Goal: Task Accomplishment & Management: Complete application form

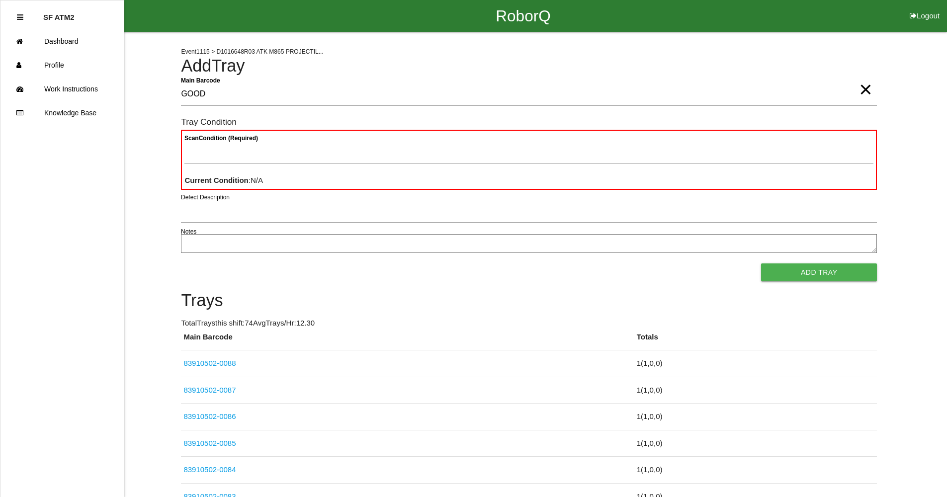
click at [865, 90] on span "×" at bounding box center [865, 80] width 13 height 20
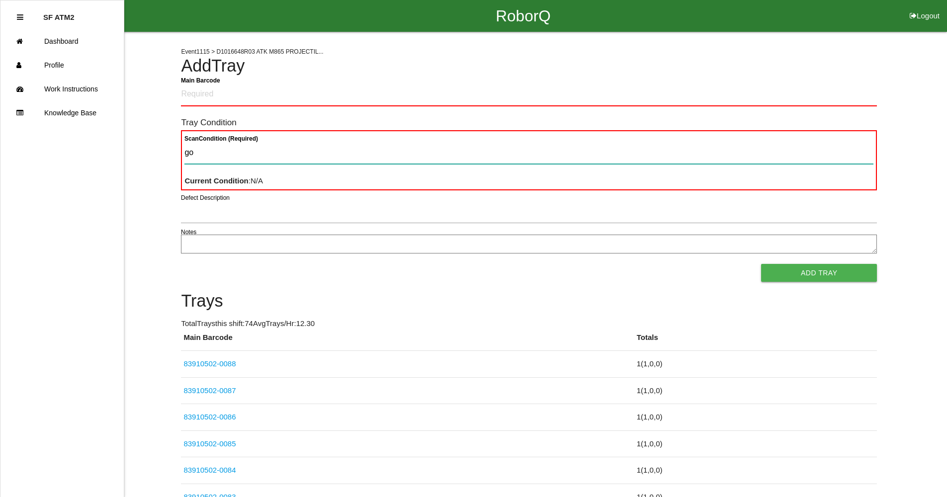
type Condition "goo"
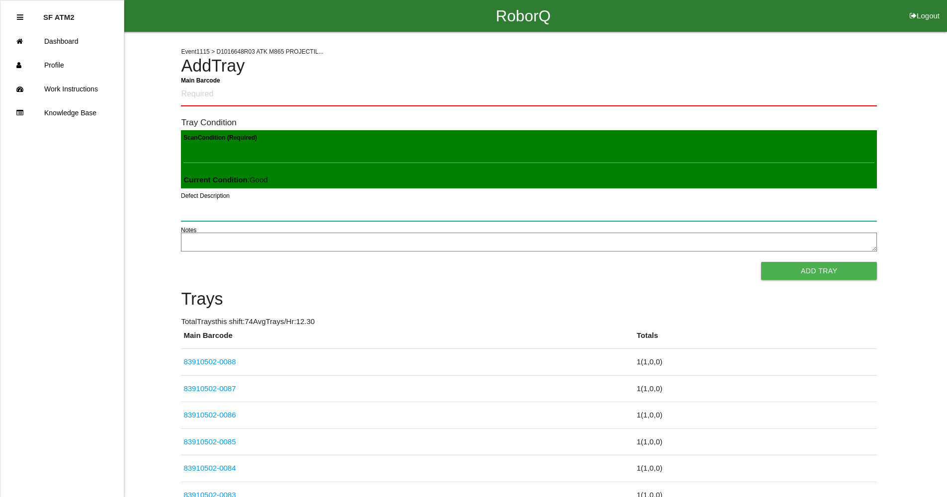
click at [761, 262] on button "Add Tray" at bounding box center [819, 271] width 116 height 18
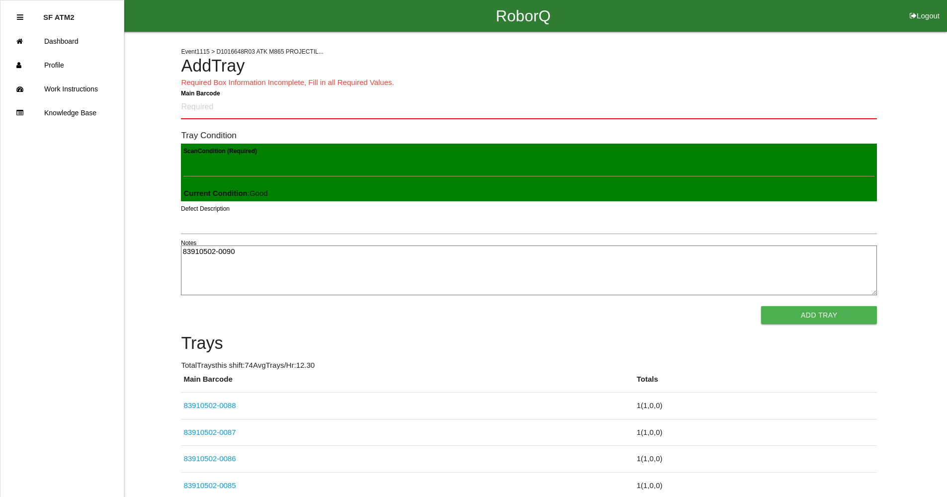
type textarea "83910502-0090"
click at [215, 111] on Barcode "Main Barcode" at bounding box center [529, 107] width 696 height 23
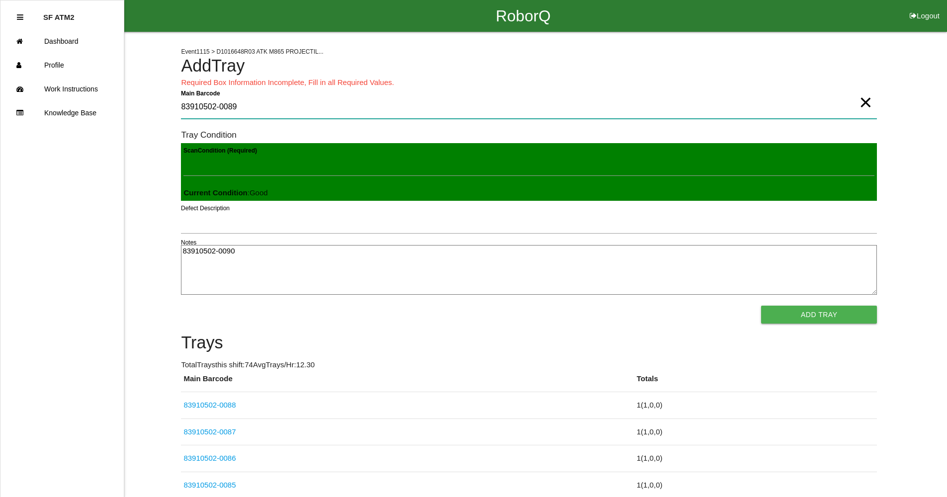
type Barcode "83910502-0089"
click at [856, 311] on button "Add Tray" at bounding box center [819, 315] width 116 height 18
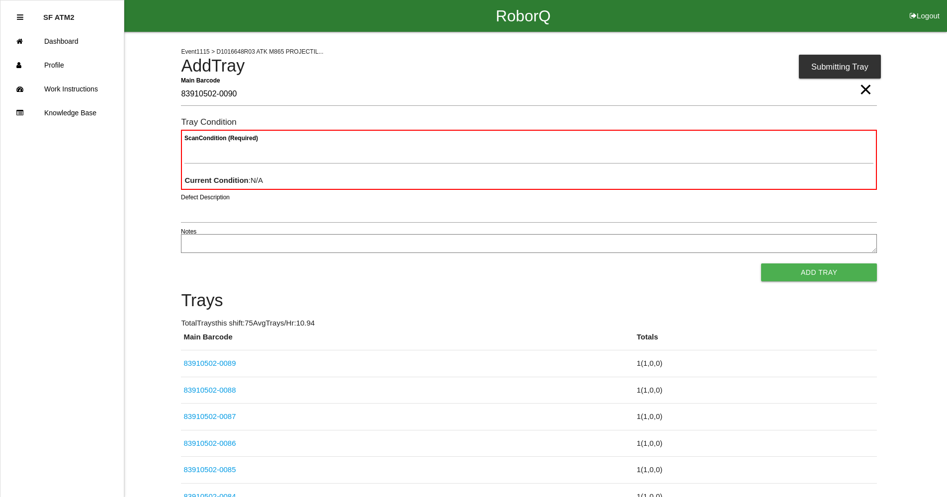
type Barcode "83910502-0090"
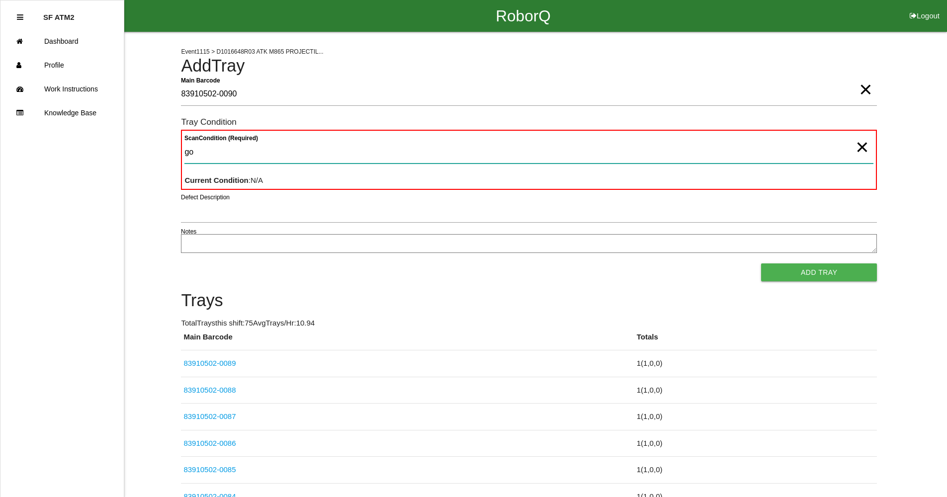
type Condition "goo"
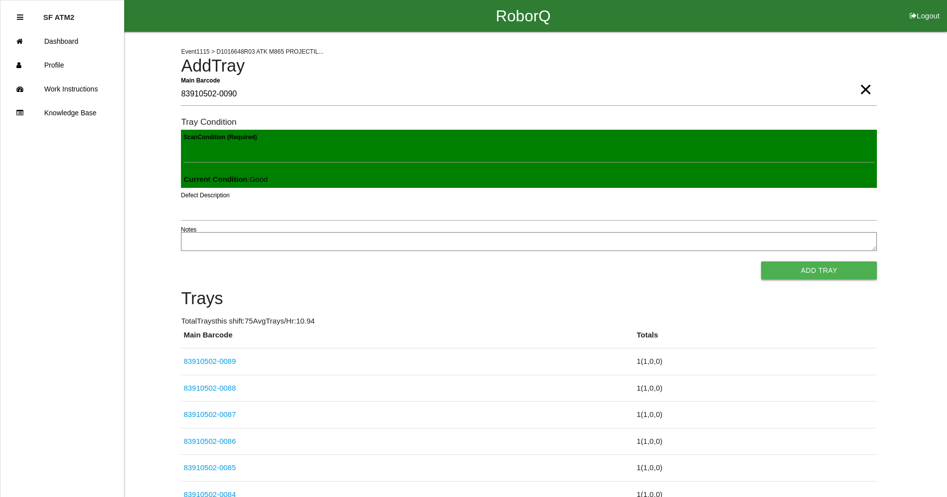
click at [818, 276] on button "Add Tray" at bounding box center [819, 271] width 116 height 18
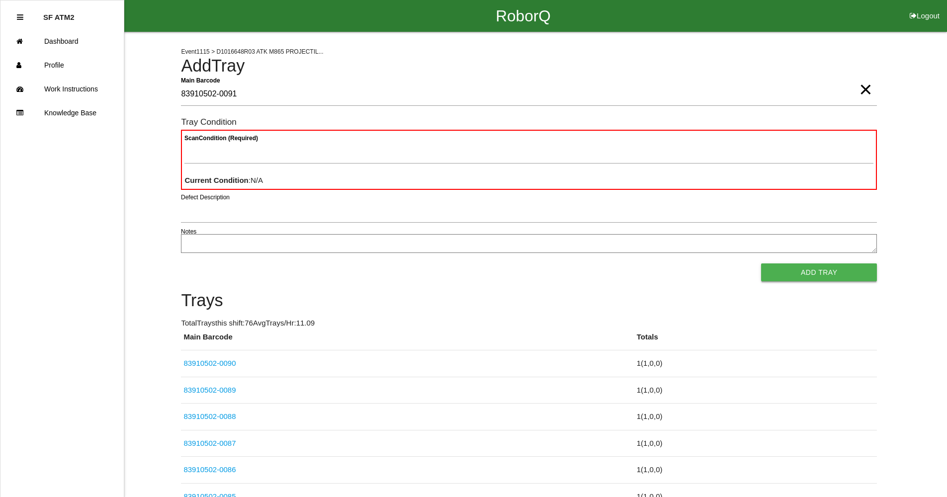
type Barcode "83910502-0091"
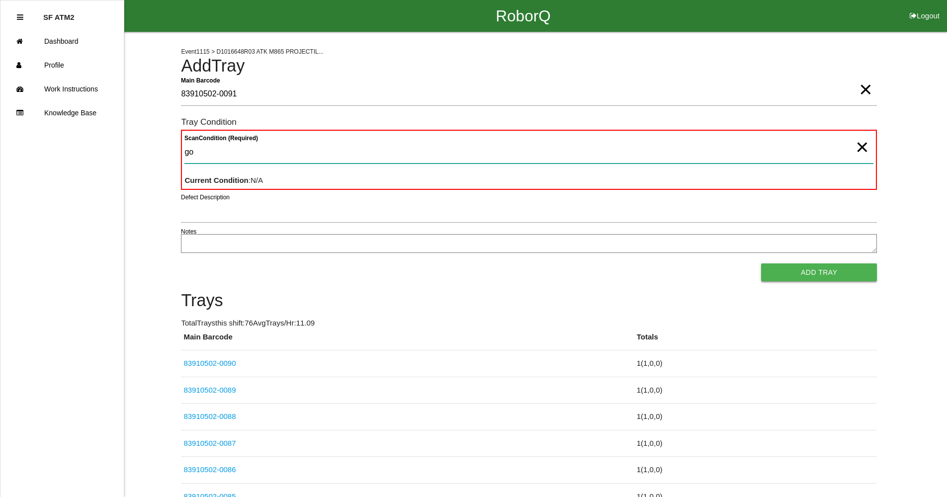
type Condition "goo"
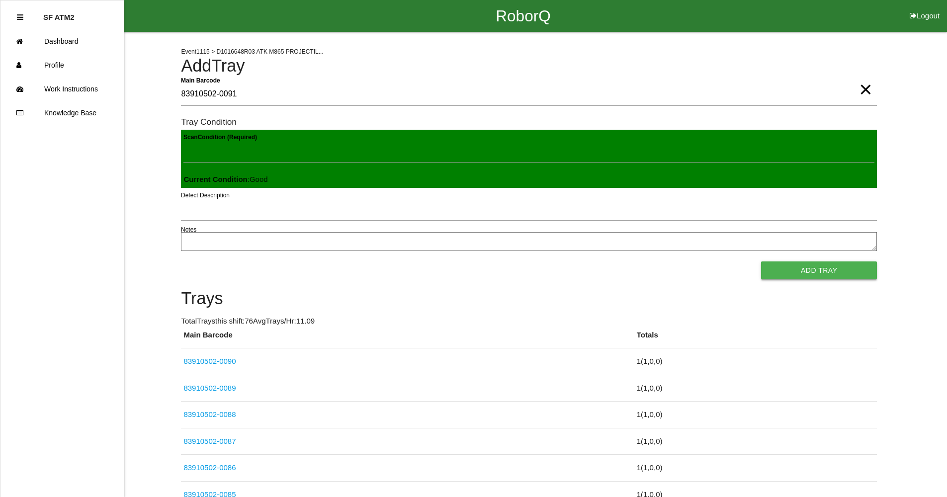
click at [817, 276] on button "Add Tray" at bounding box center [819, 271] width 116 height 18
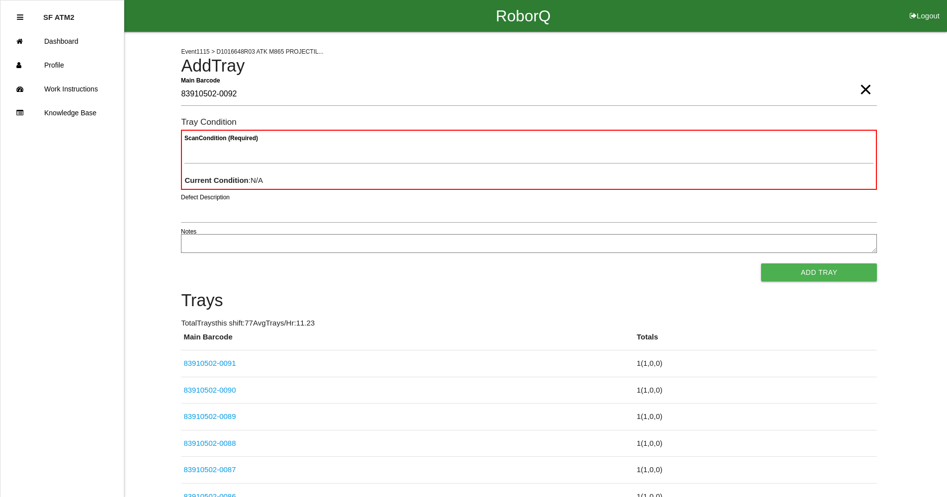
type Barcode "83910502-0092"
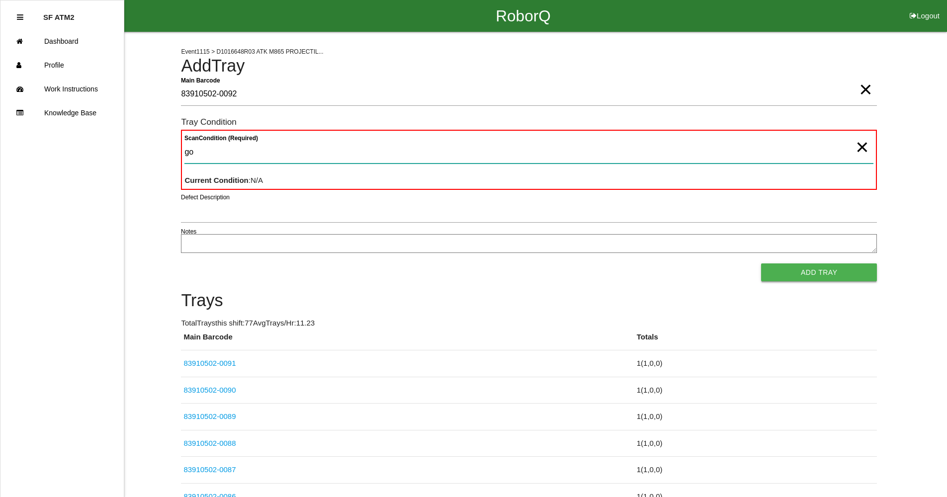
type Condition "goo"
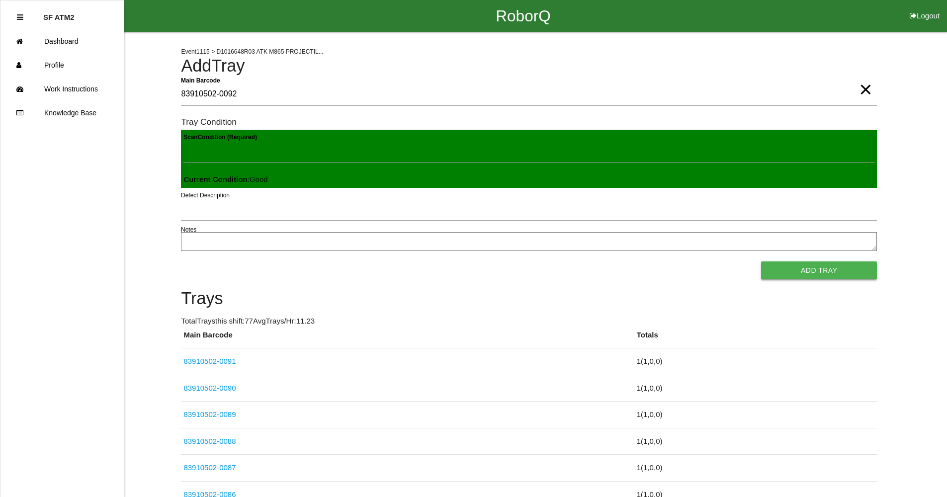
click at [819, 274] on button "Add Tray" at bounding box center [819, 271] width 116 height 18
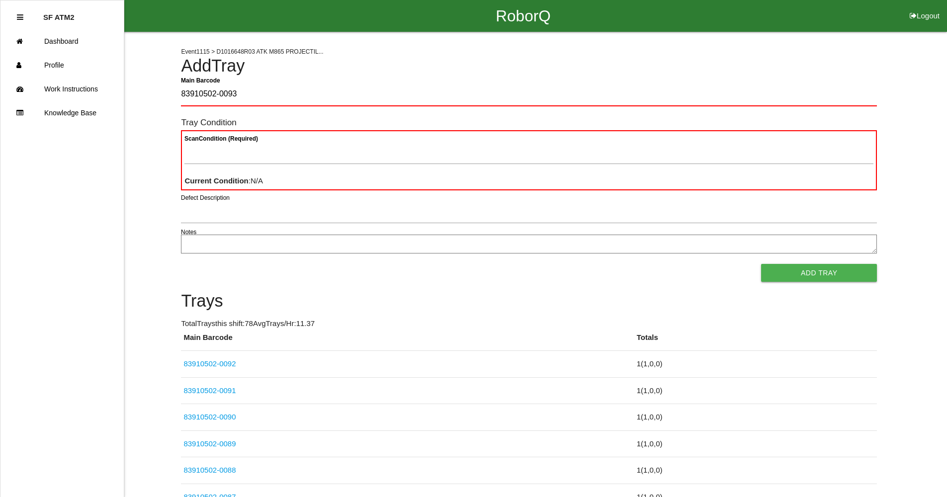
type Barcode "83910502-0093"
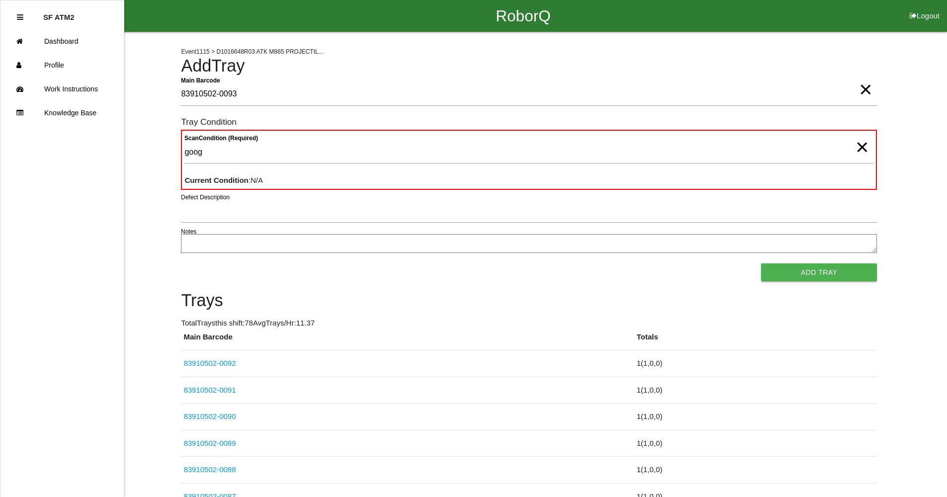
click at [819, 274] on button "Add Tray" at bounding box center [819, 273] width 116 height 18
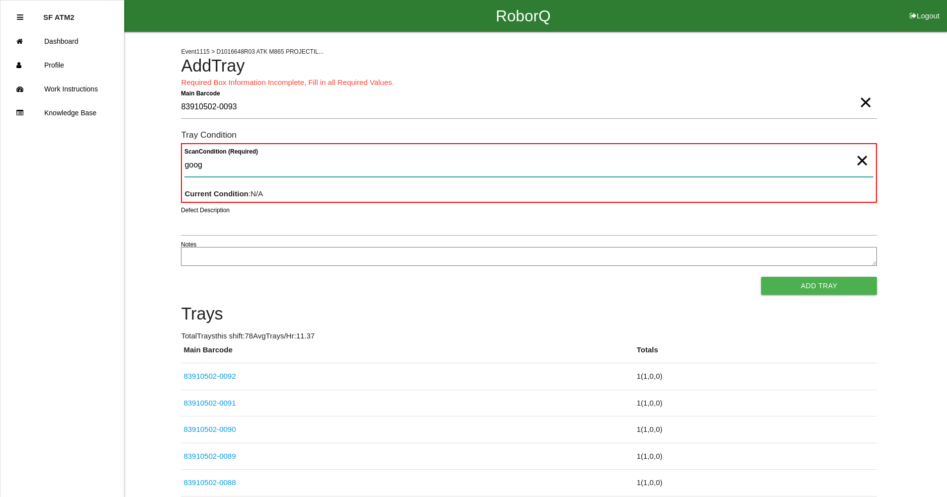
click at [221, 172] on Condition "goog" at bounding box center [528, 165] width 689 height 23
type Condition "goo"
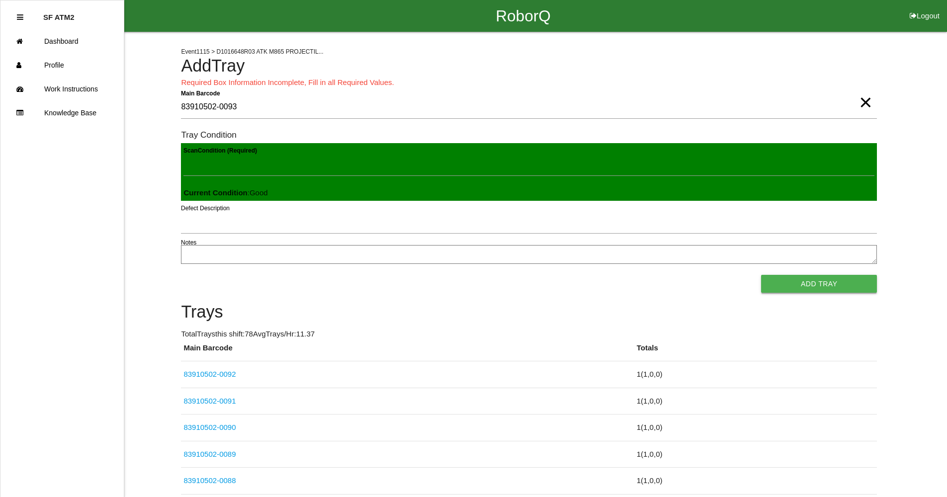
click at [828, 287] on button "Add Tray" at bounding box center [819, 284] width 116 height 18
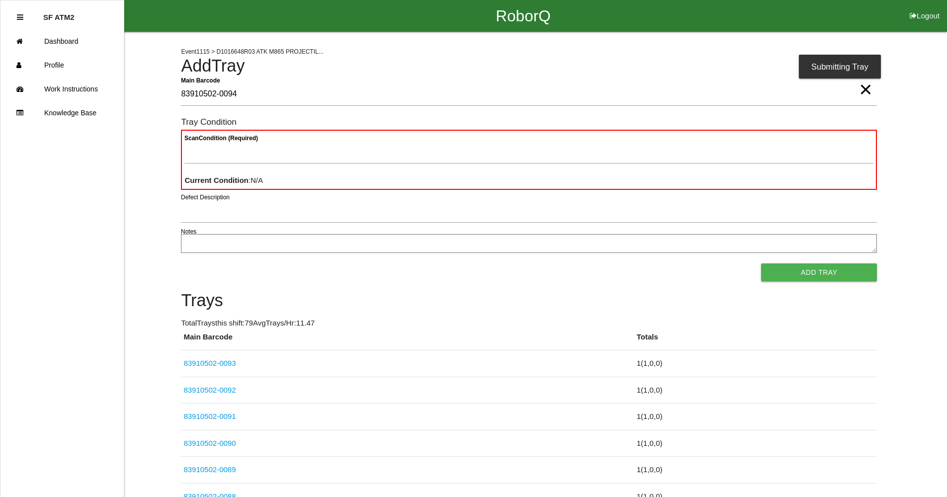
type Barcode "83910502-0094"
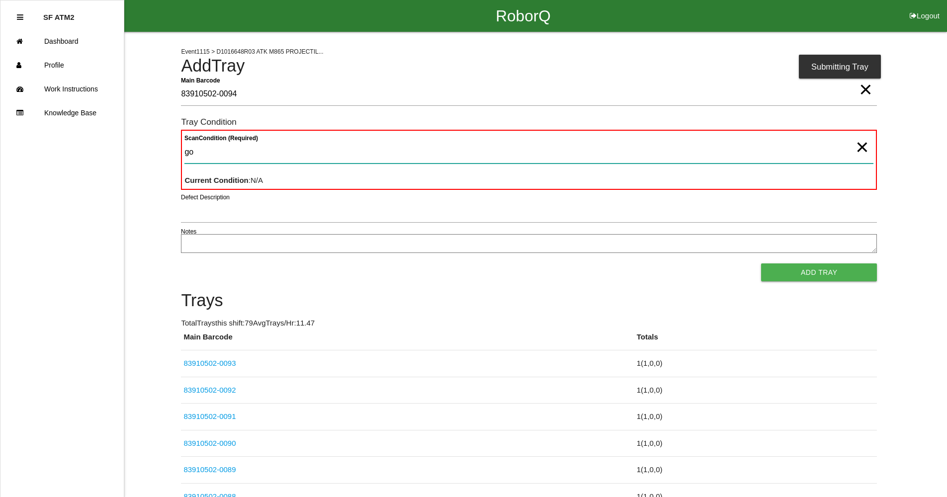
type Condition "goo"
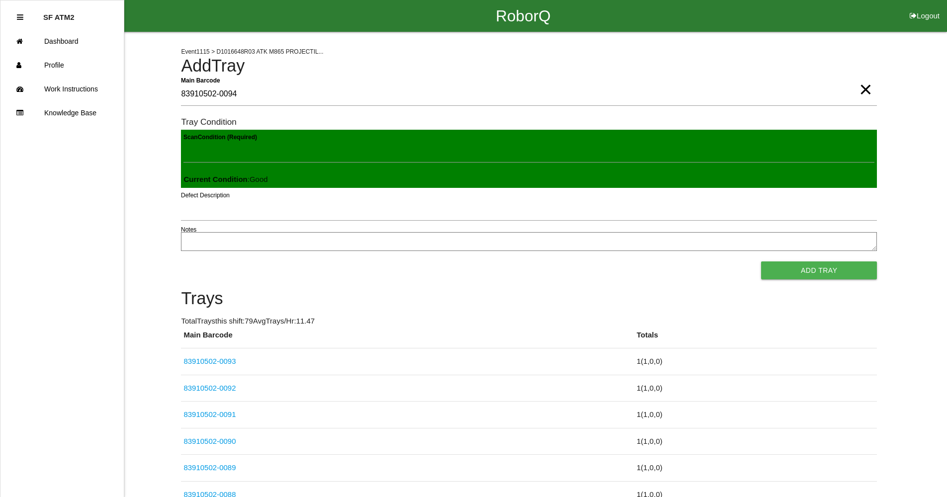
click at [800, 267] on button "Add Tray" at bounding box center [819, 271] width 116 height 18
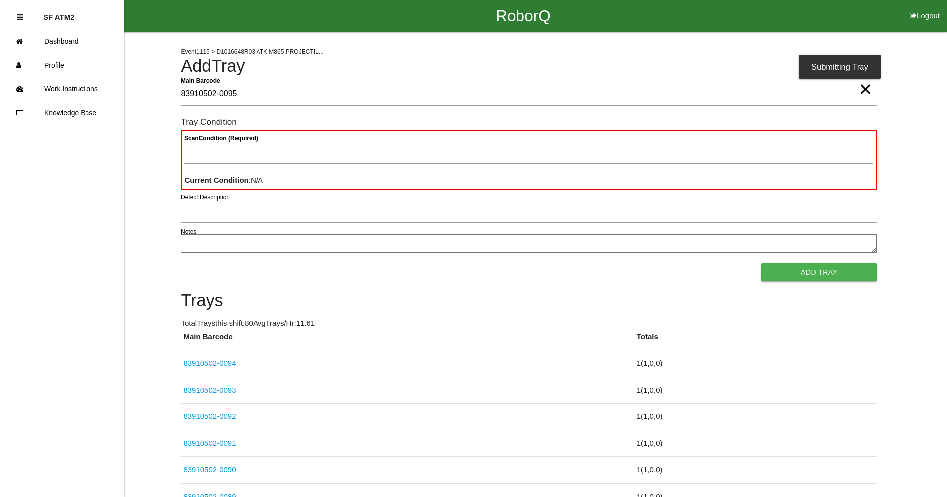
type Barcode "83910502-0095"
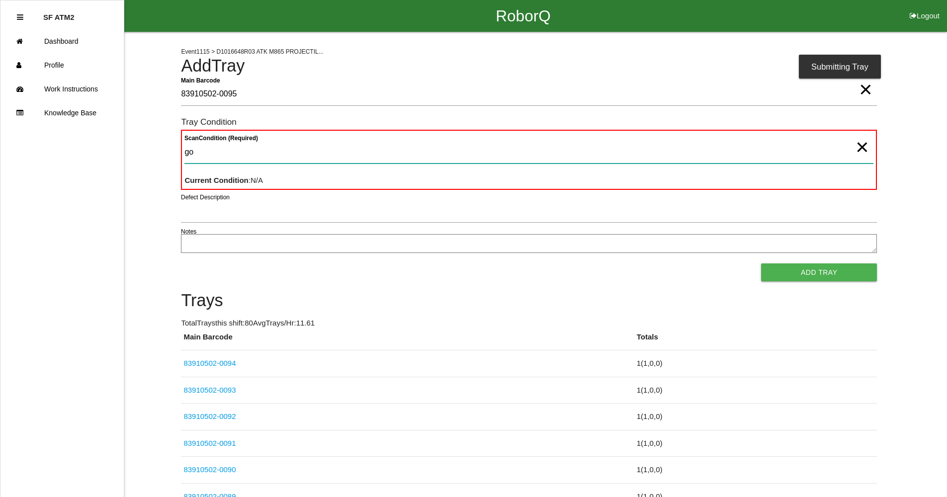
type Condition "goo"
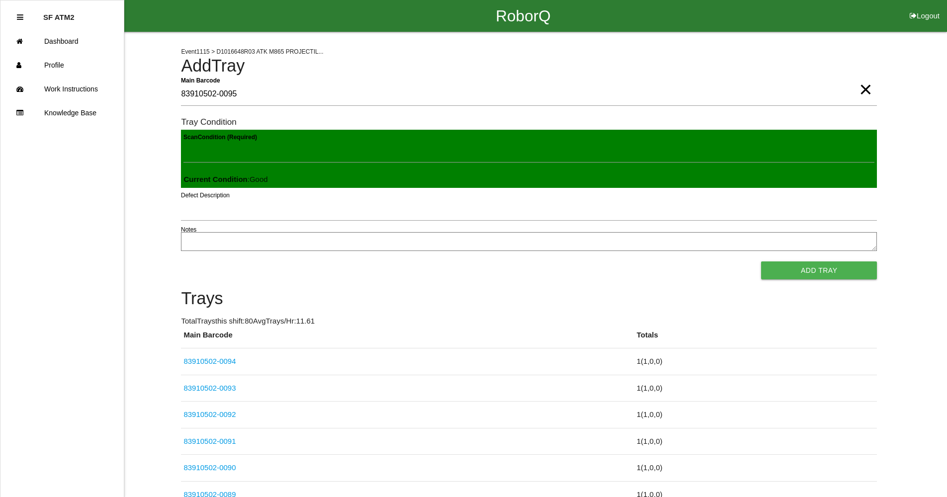
click at [800, 267] on button "Add Tray" at bounding box center [819, 271] width 116 height 18
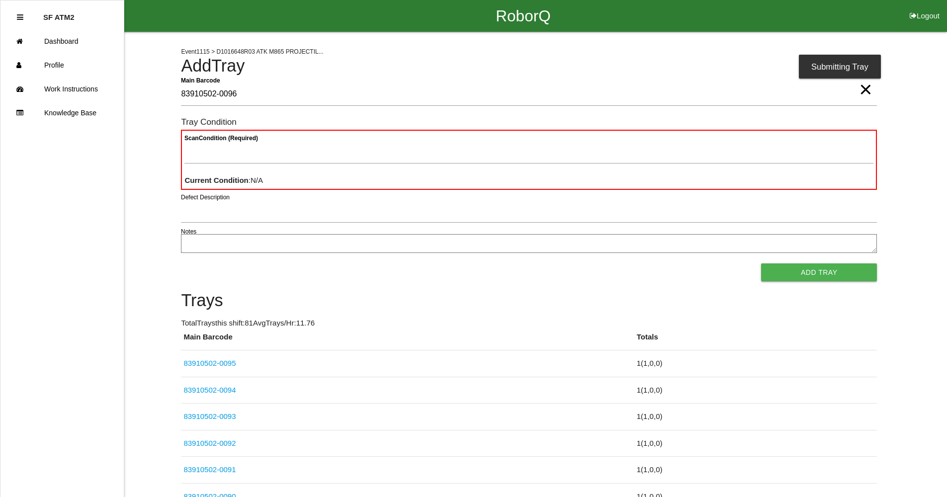
type Barcode "83910502-0096"
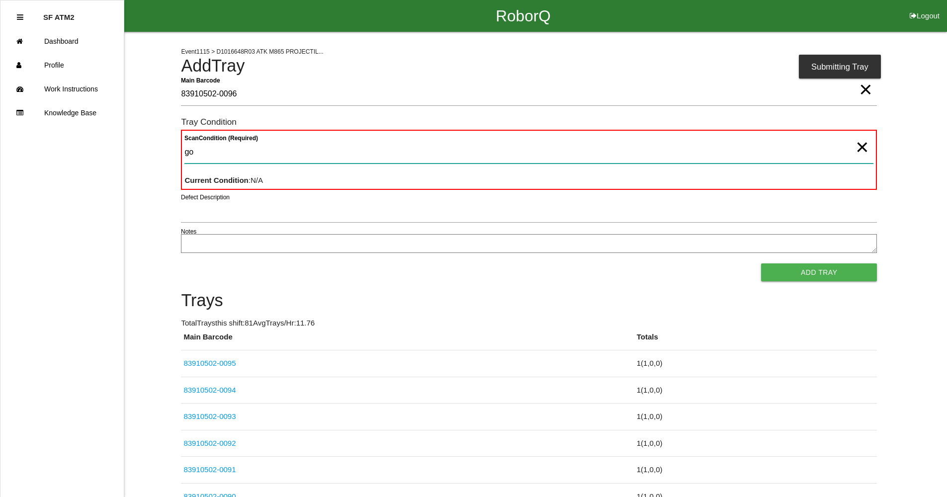
type Condition "goo"
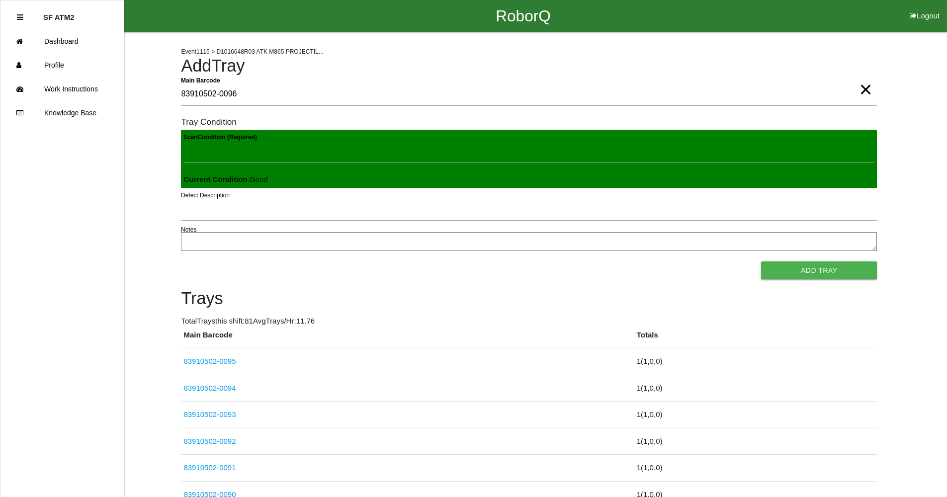
click at [800, 267] on button "Add Tray" at bounding box center [819, 271] width 116 height 18
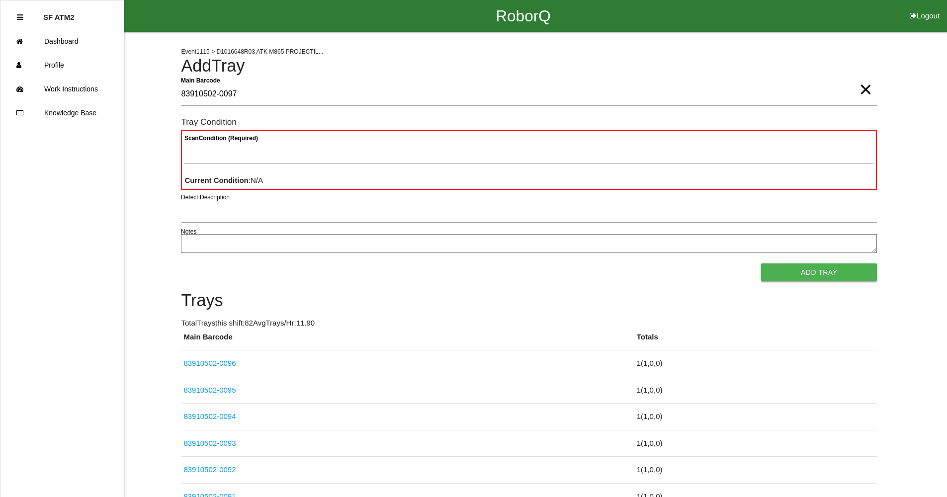
type Barcode "83910502-0097"
type Condition "goo"
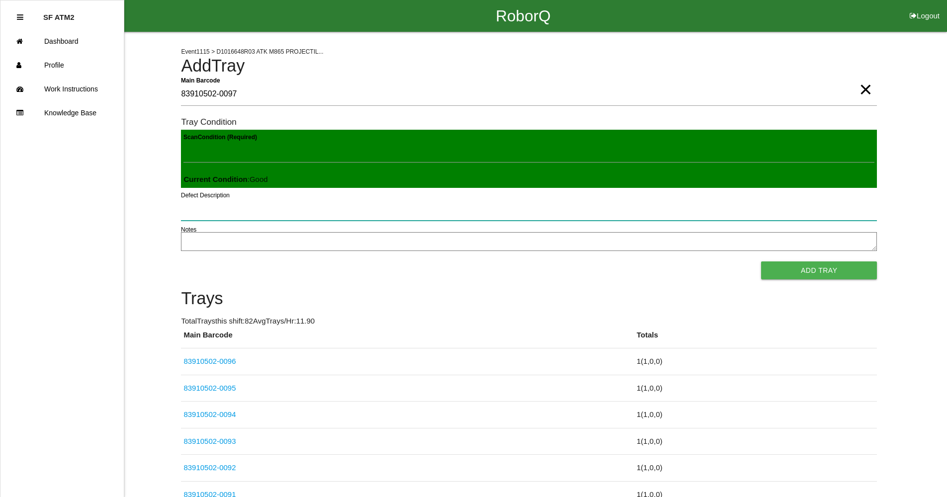
click at [761, 262] on button "Add Tray" at bounding box center [819, 271] width 116 height 18
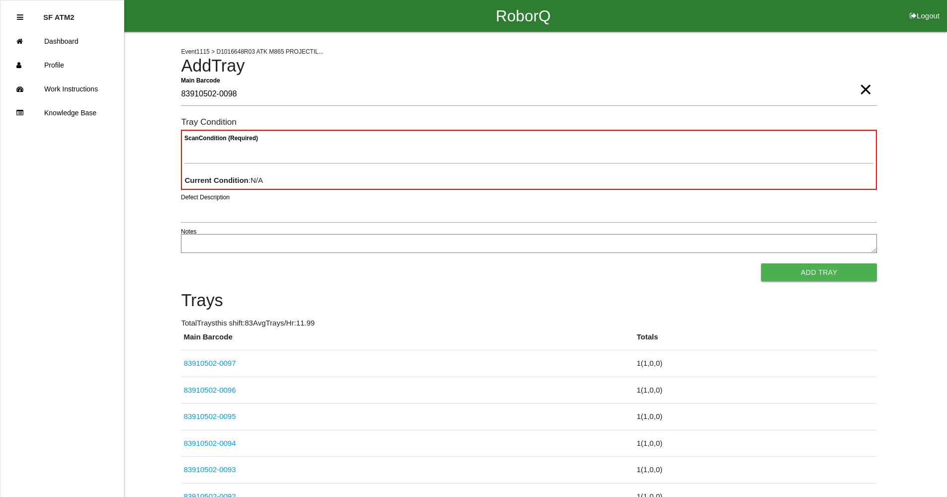
type Barcode "83910502-0098"
type Condition "goo"
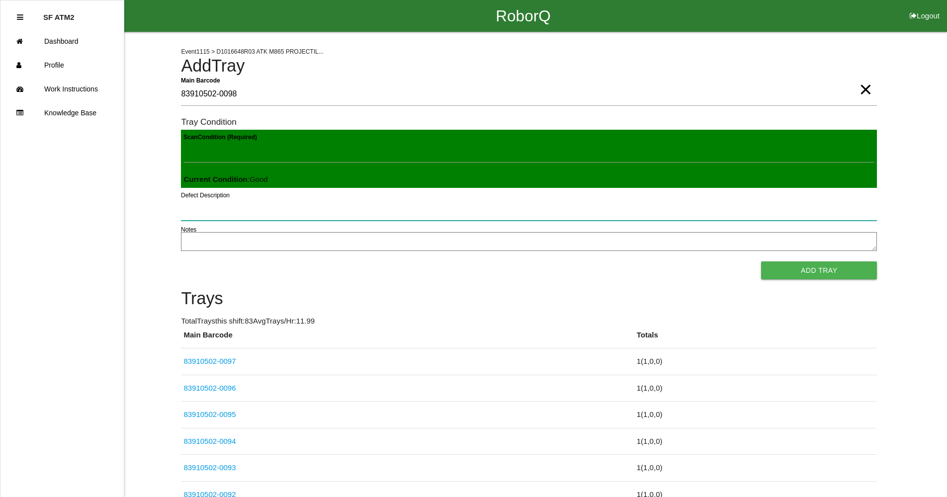
click at [761, 262] on button "Add Tray" at bounding box center [819, 271] width 116 height 18
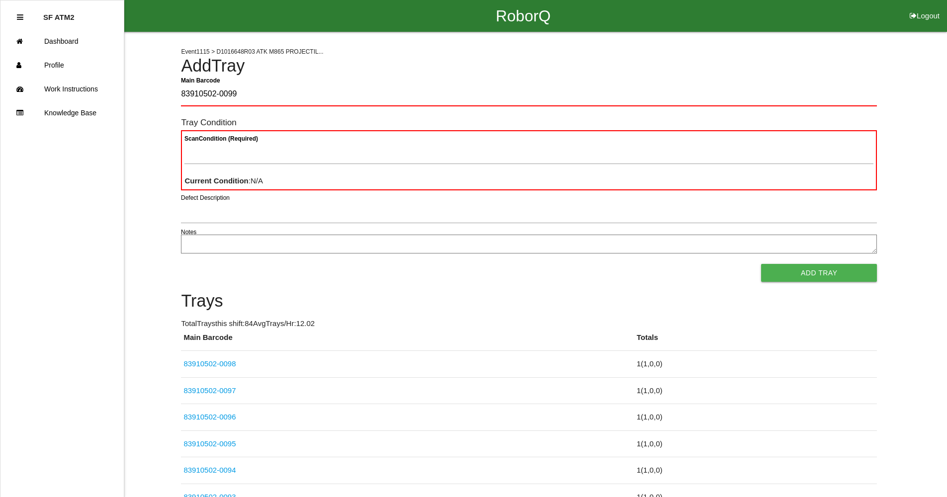
type Barcode "83910502-0099"
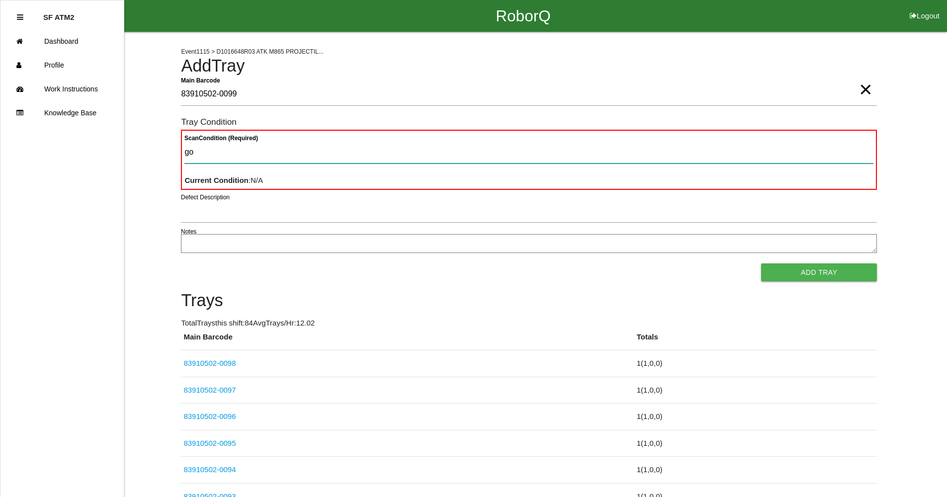
type Condition "goo"
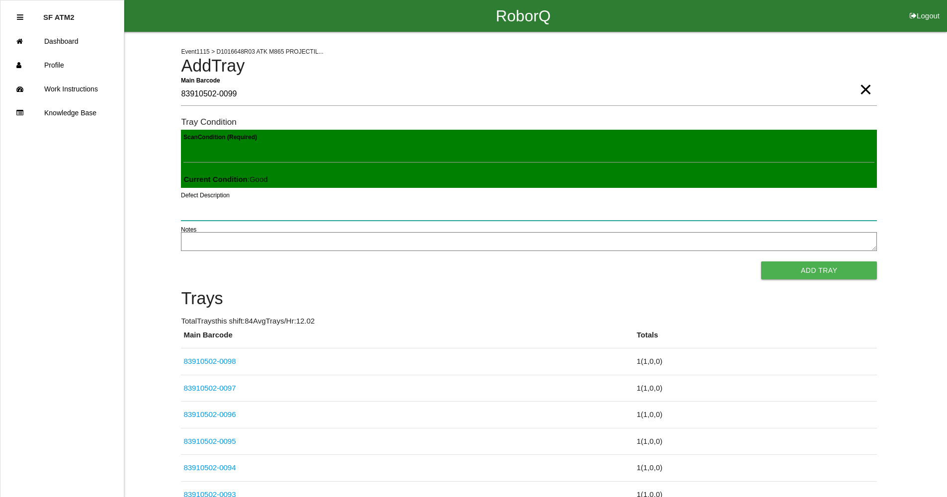
click at [761, 262] on button "Add Tray" at bounding box center [819, 271] width 116 height 18
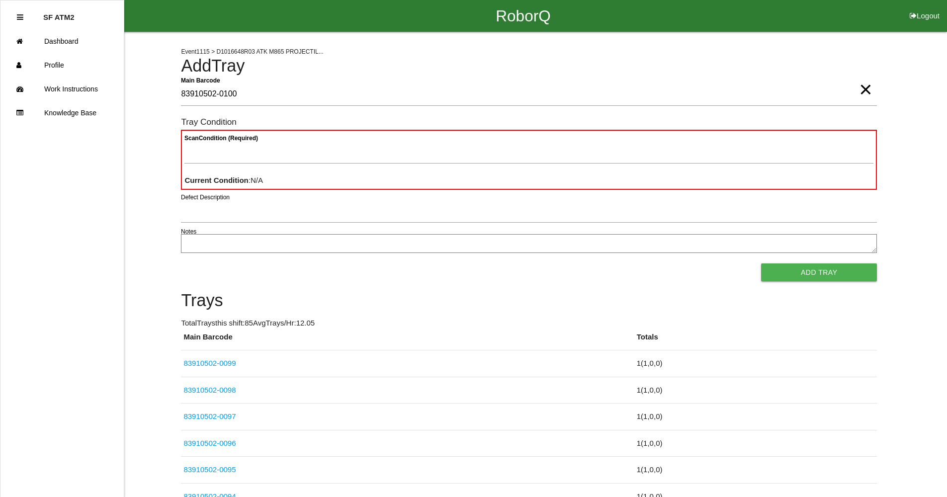
type Barcode "83910502-0100"
type Condition "goo"
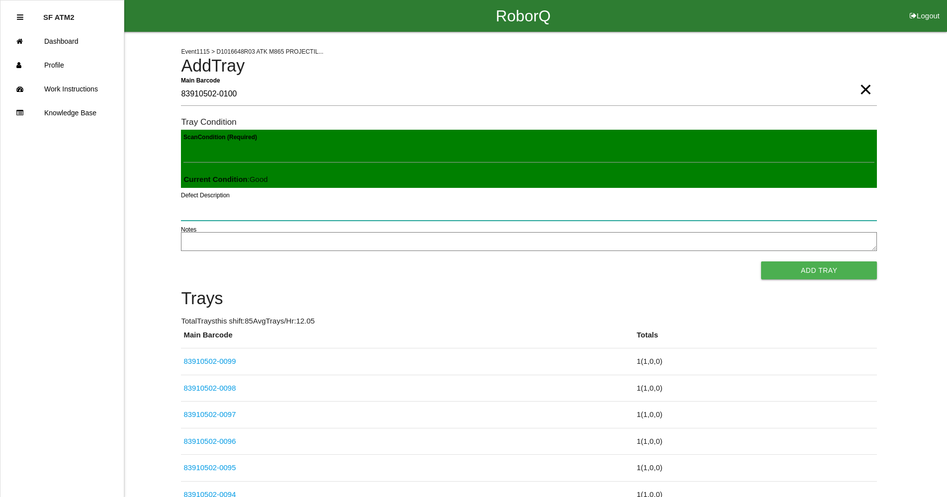
click at [761, 262] on button "Add Tray" at bounding box center [819, 271] width 116 height 18
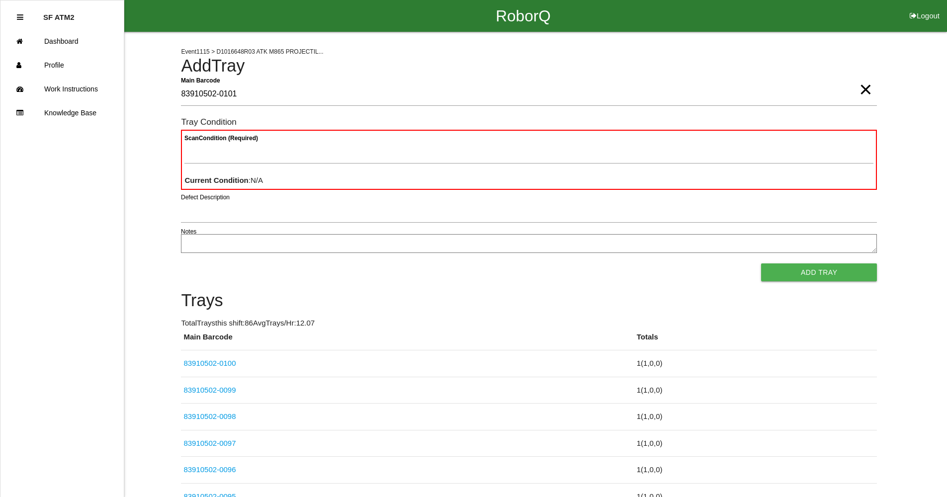
type Barcode "83910502-0101"
type Condition "goo"
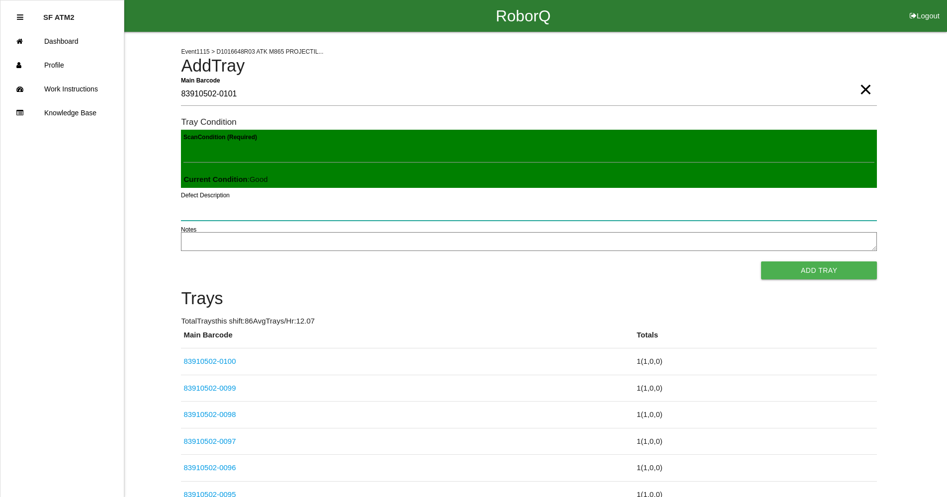
click at [761, 262] on button "Add Tray" at bounding box center [819, 271] width 116 height 18
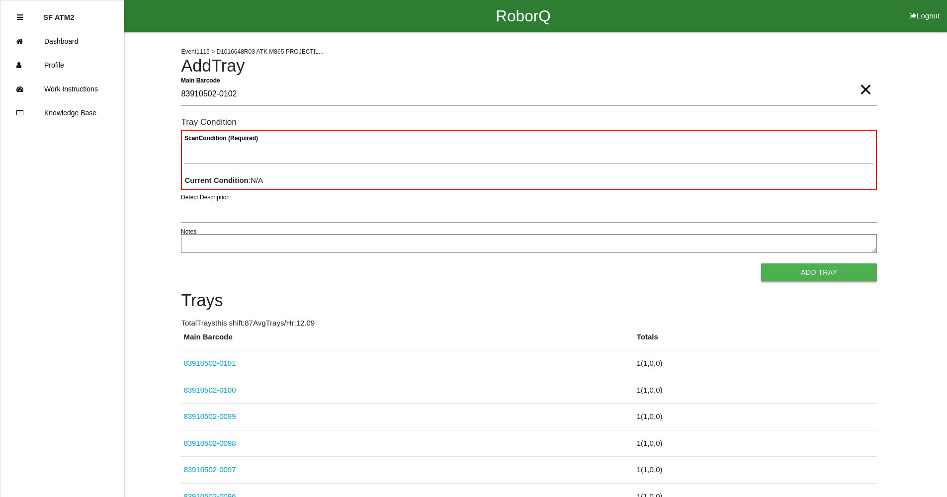
type Barcode "83910502-0102"
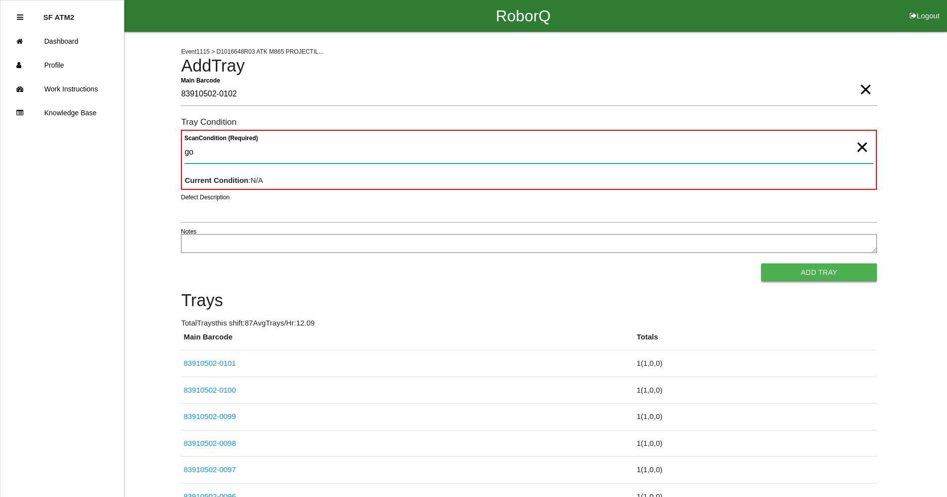
type Condition "goo"
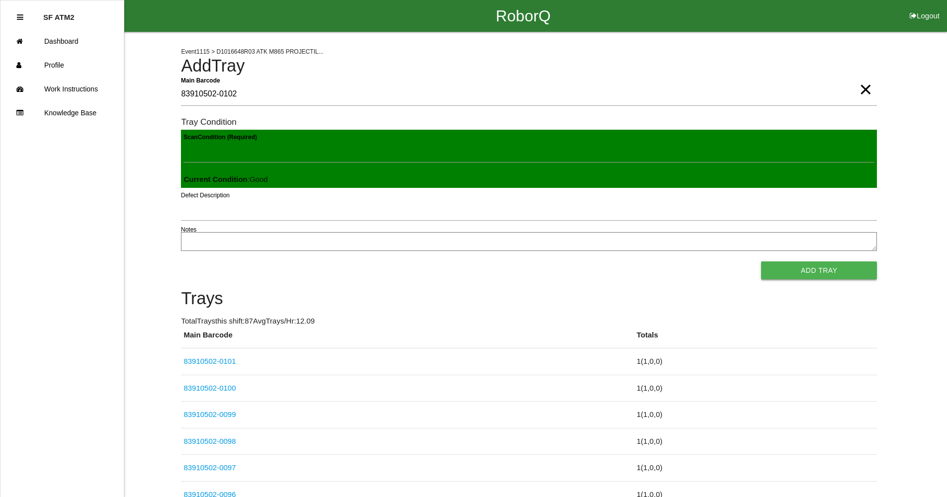
click at [815, 275] on button "Add Tray" at bounding box center [819, 271] width 116 height 18
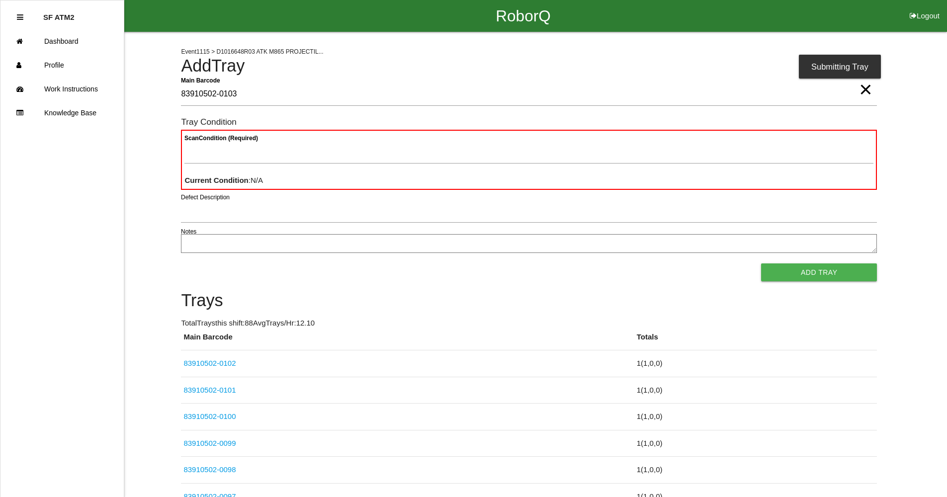
type Barcode "83910502-0103"
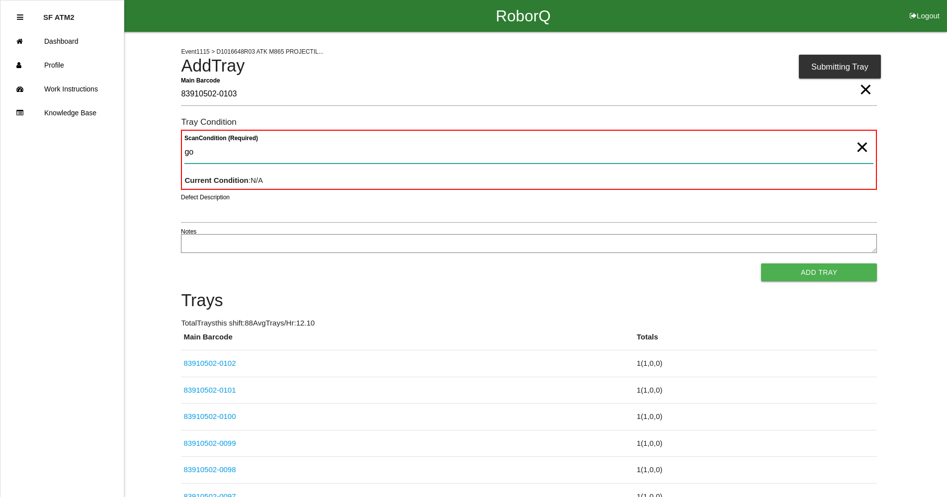
type Condition "goo"
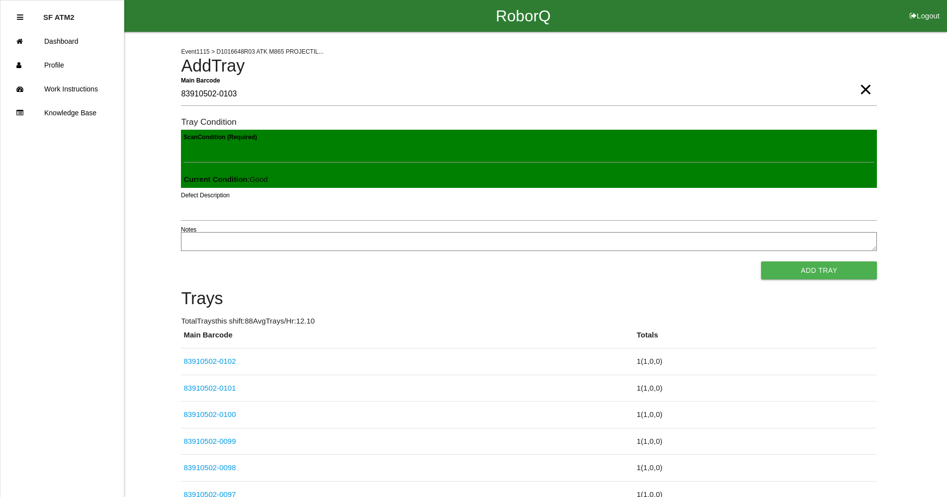
click at [814, 276] on button "Add Tray" at bounding box center [819, 271] width 116 height 18
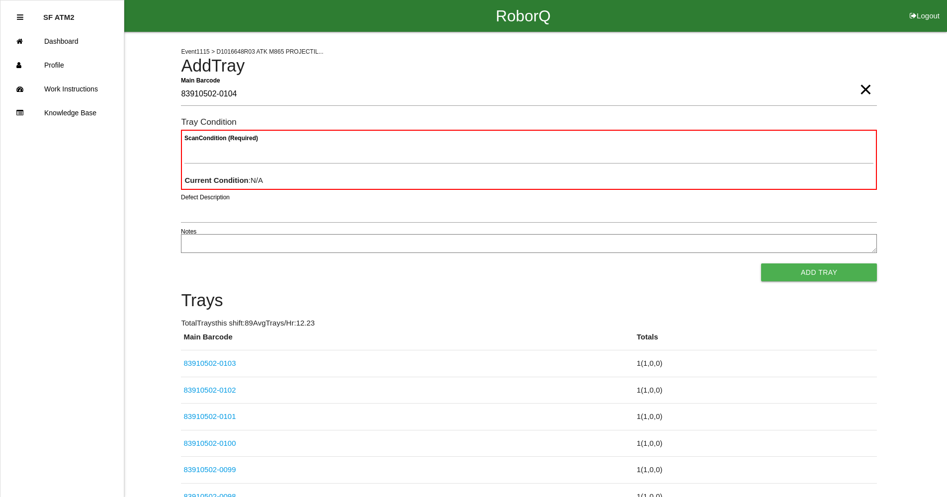
type Barcode "83910502-0104"
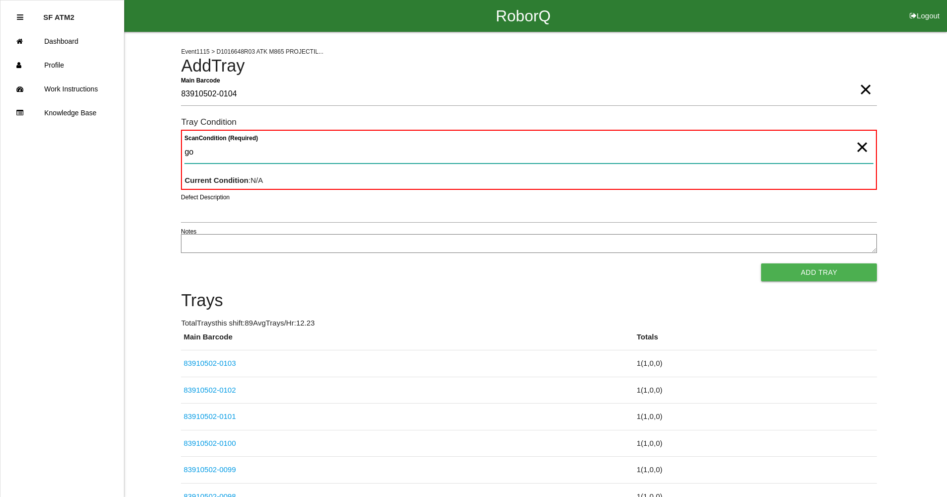
type Condition "goo"
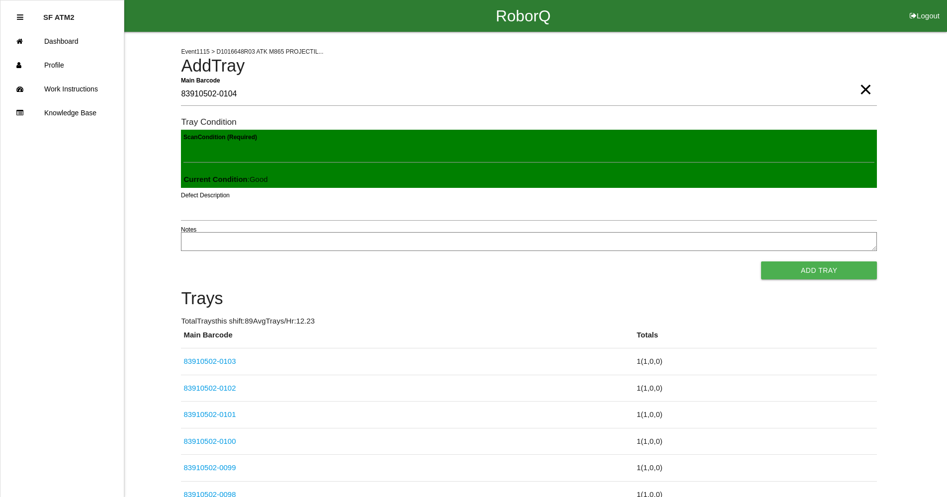
click at [813, 277] on button "Add Tray" at bounding box center [819, 271] width 116 height 18
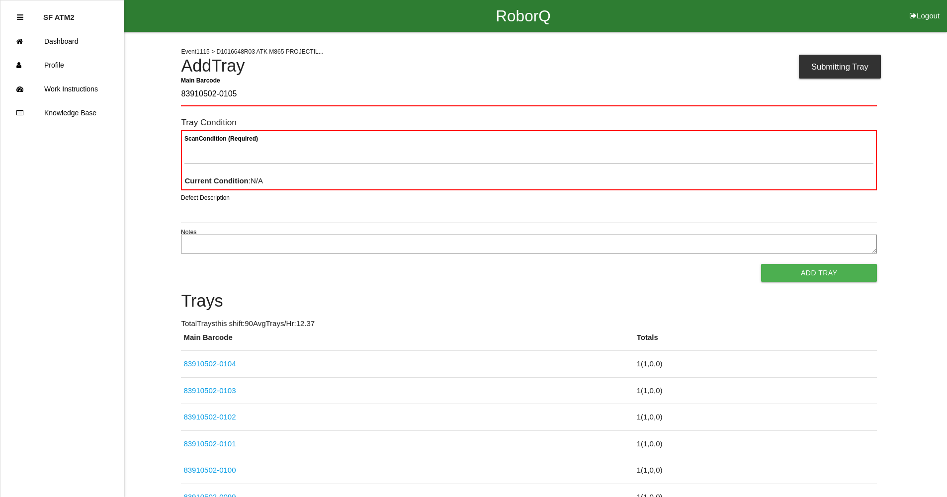
type Barcode "83910502-0105"
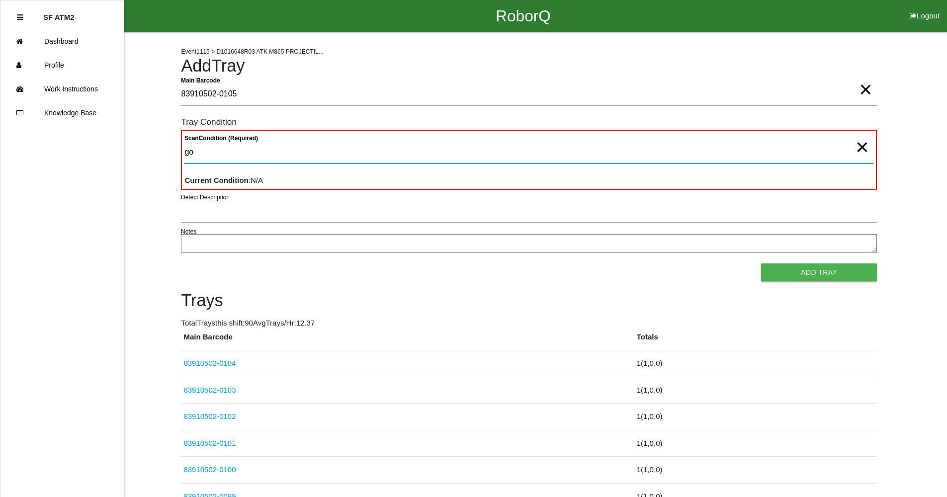
type Condition "goo"
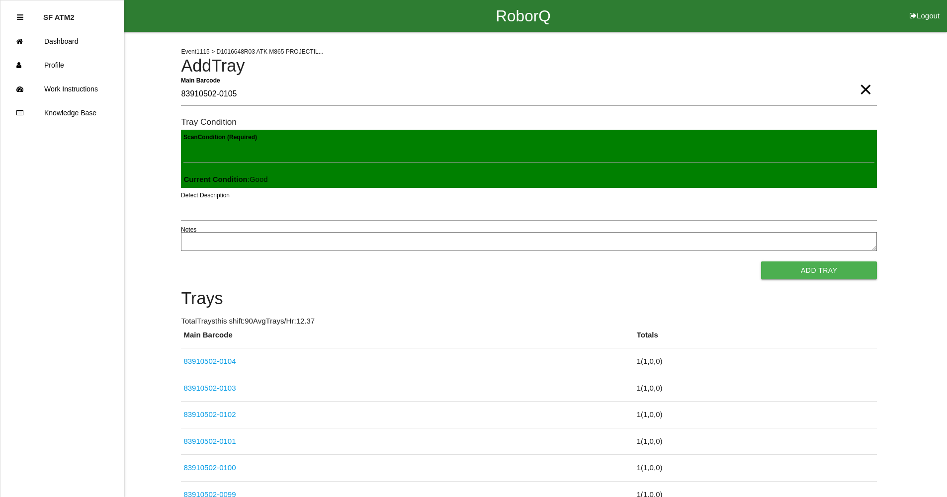
click at [813, 277] on button "Add Tray" at bounding box center [819, 271] width 116 height 18
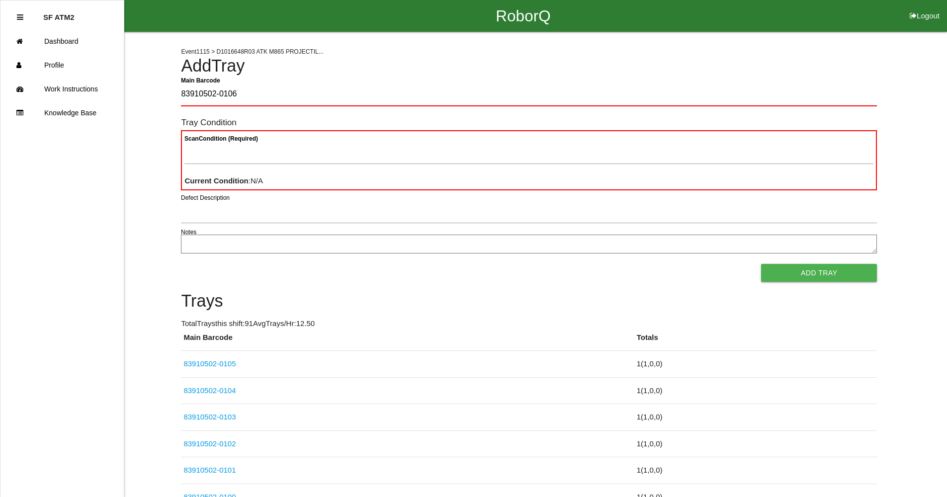
type Barcode "83910502-0106"
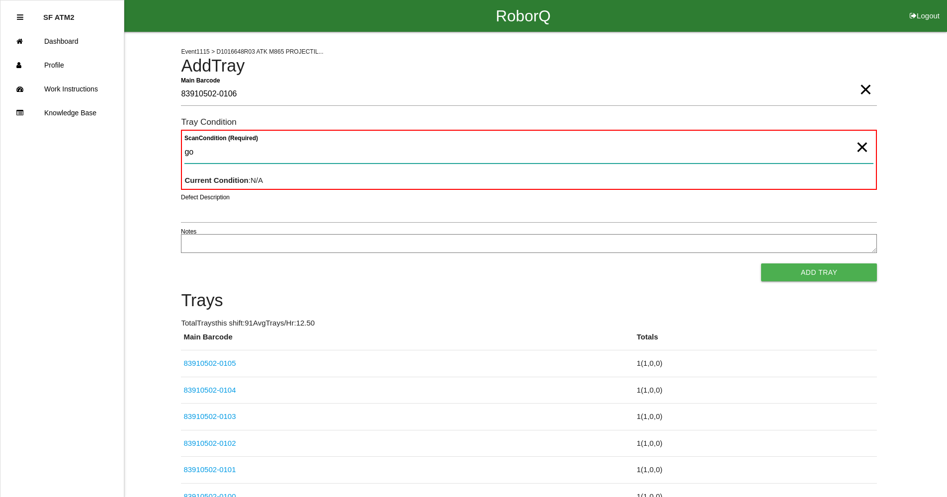
type Condition "goo"
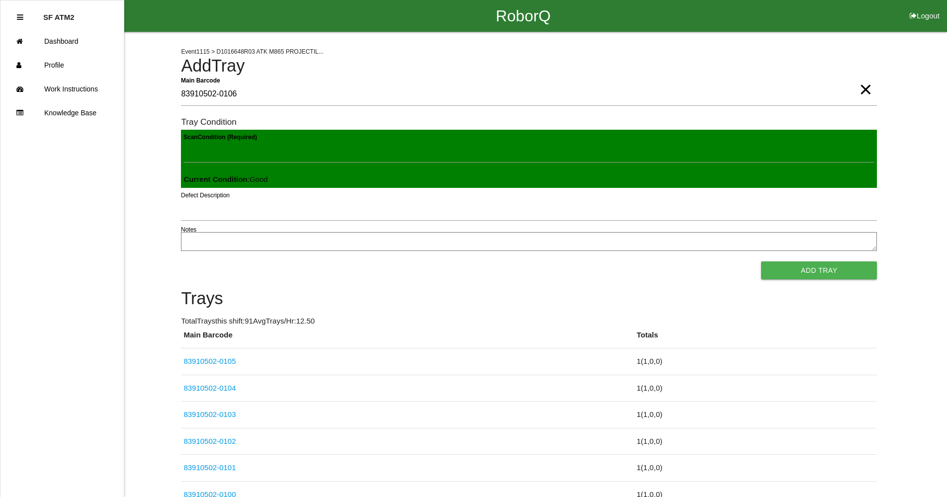
click at [813, 277] on button "Add Tray" at bounding box center [819, 271] width 116 height 18
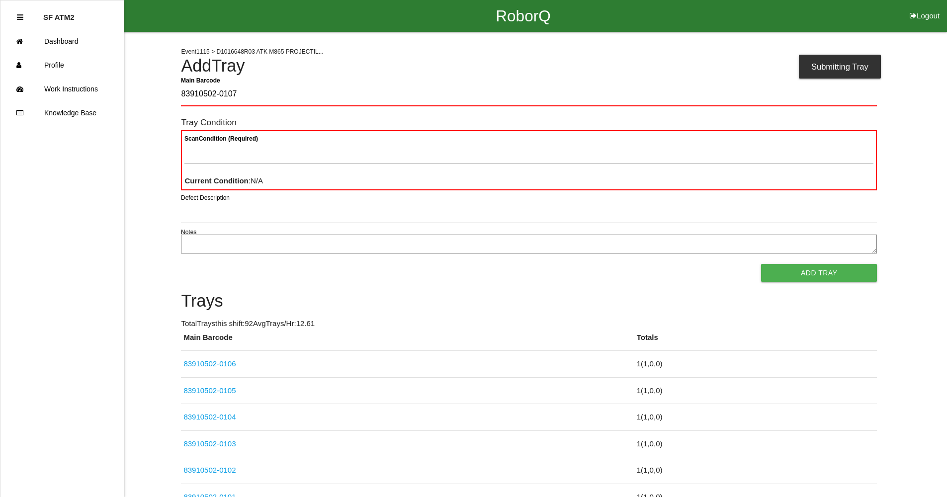
type Barcode "83910502-0107"
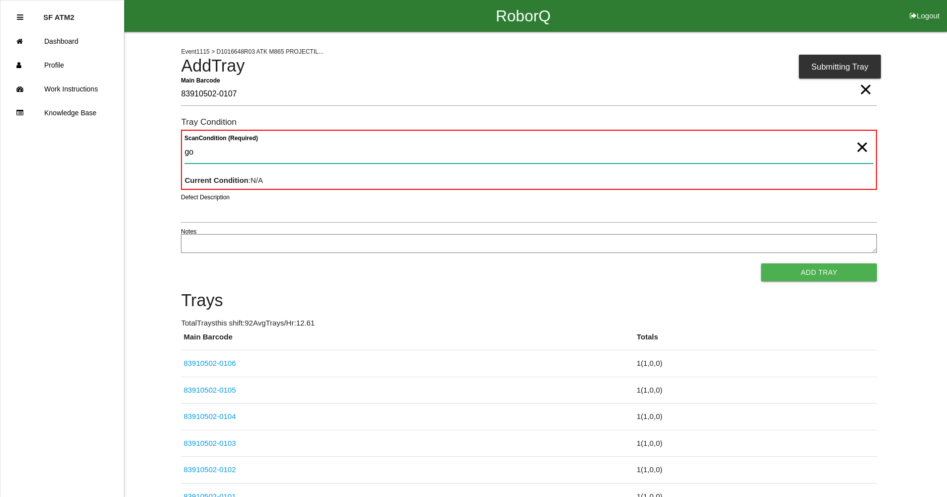
type Condition "goo"
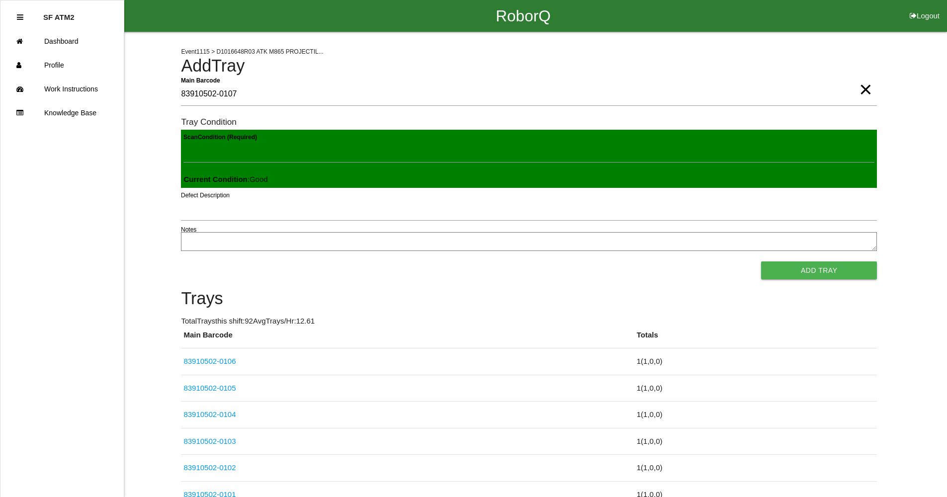
click at [813, 277] on button "Add Tray" at bounding box center [819, 271] width 116 height 18
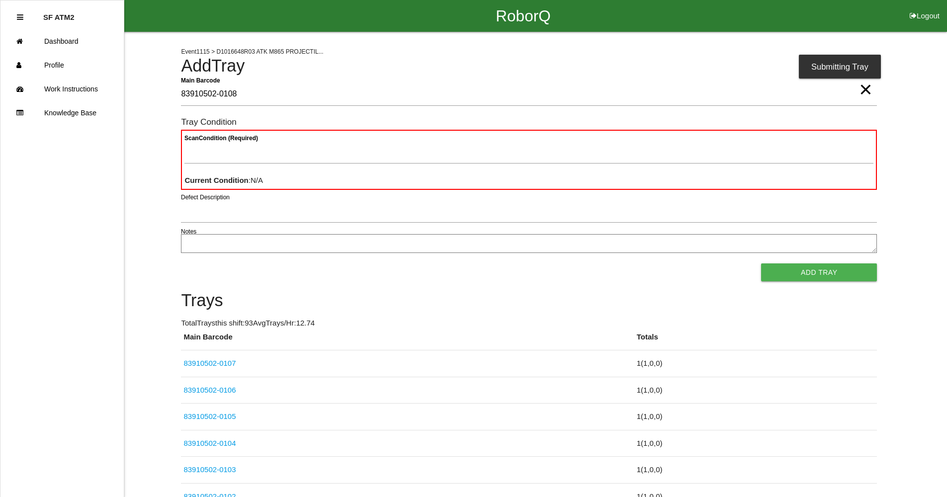
type Barcode "83910502-0108"
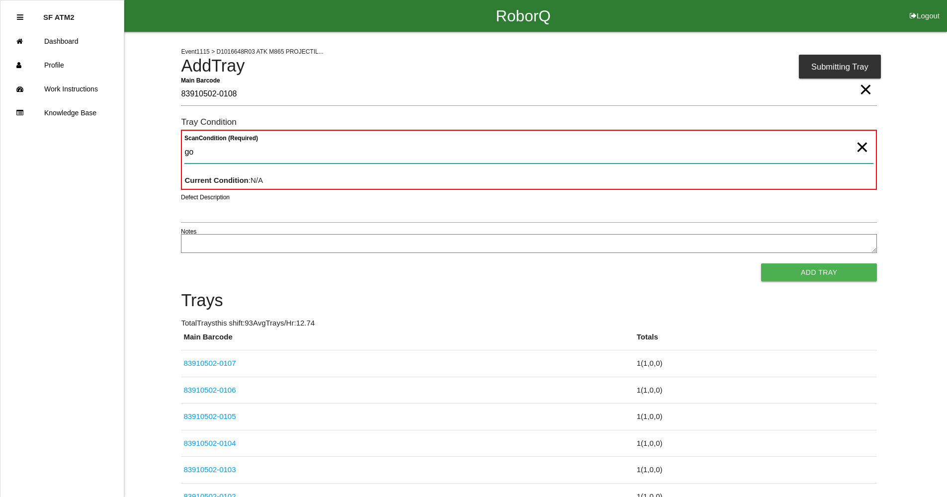
type Condition "goo"
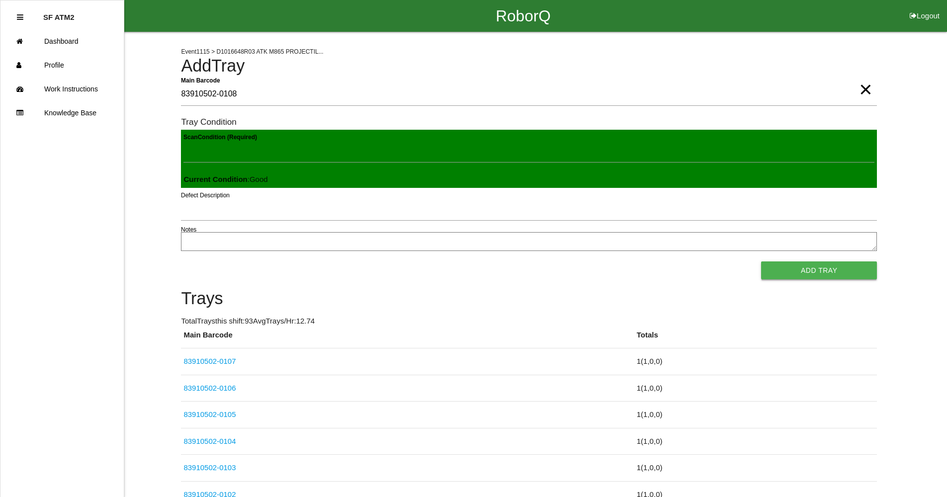
click at [820, 276] on button "Add Tray" at bounding box center [819, 271] width 116 height 18
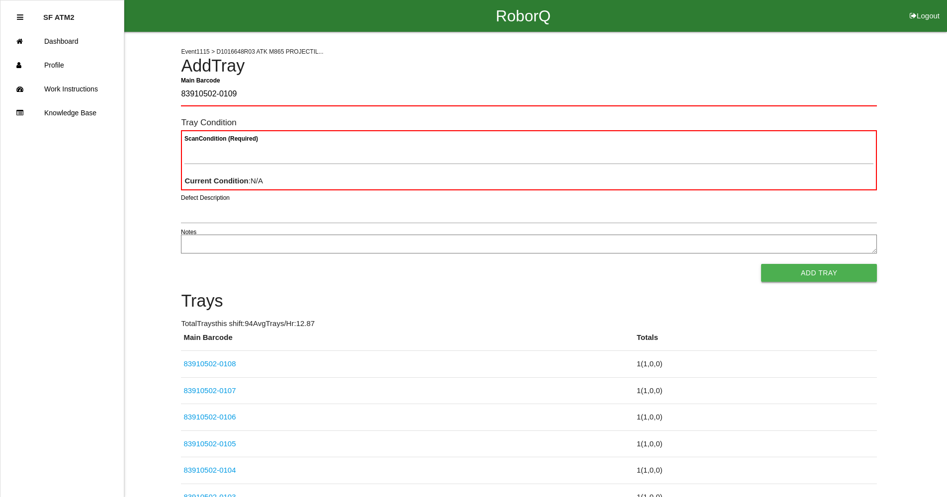
type Barcode "83910502-0109"
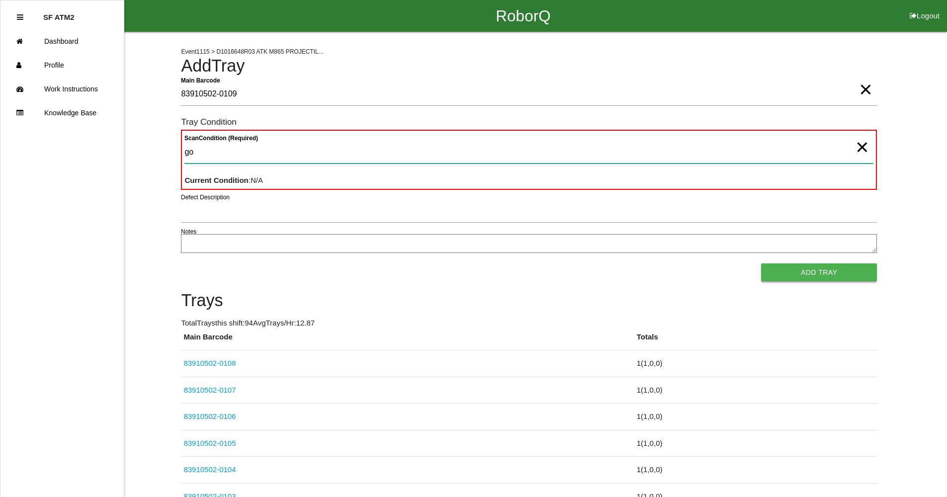
type Condition "goo"
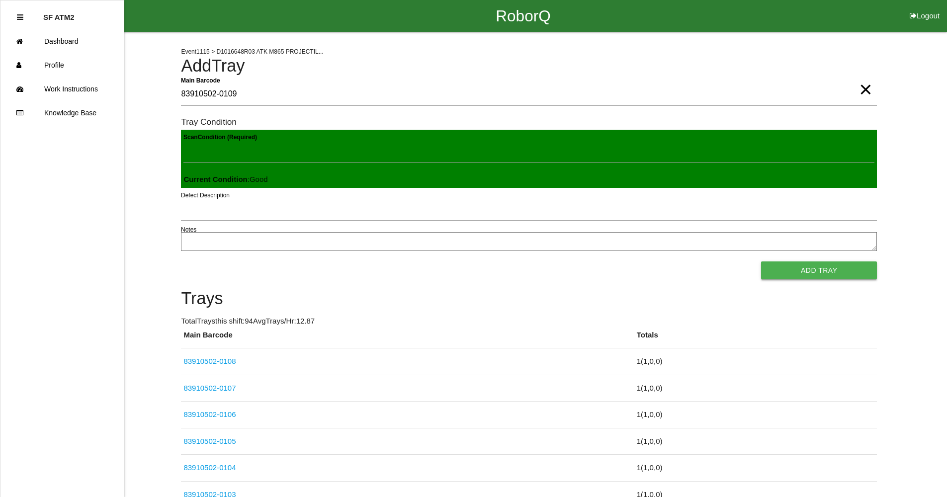
click at [825, 275] on button "Add Tray" at bounding box center [819, 271] width 116 height 18
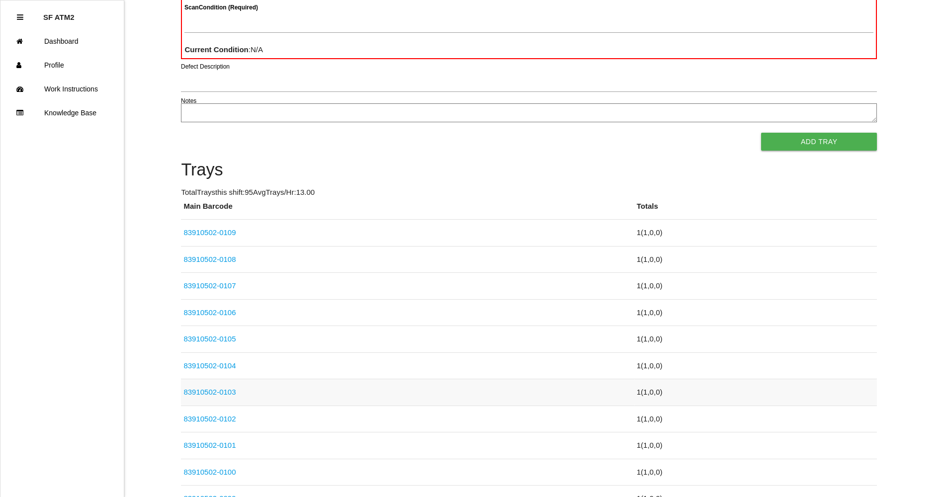
scroll to position [149, 0]
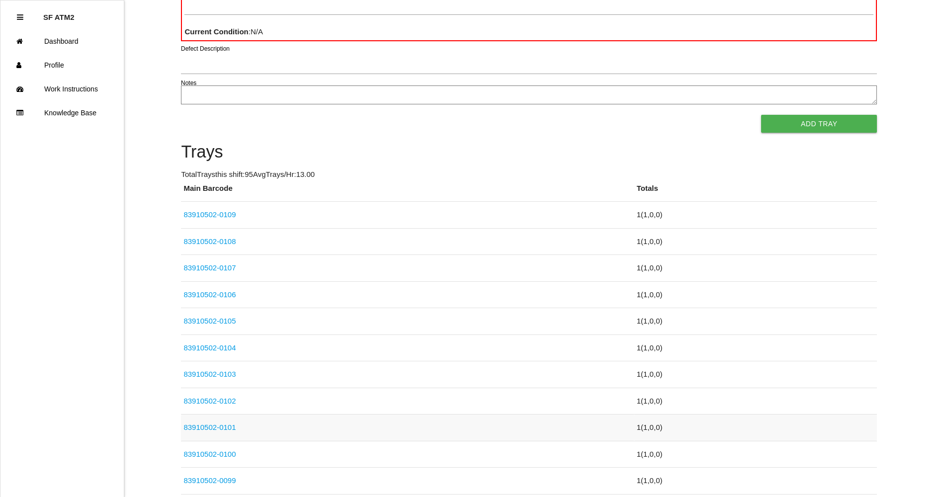
click at [223, 429] on link "83910502-0101" at bounding box center [209, 427] width 52 height 8
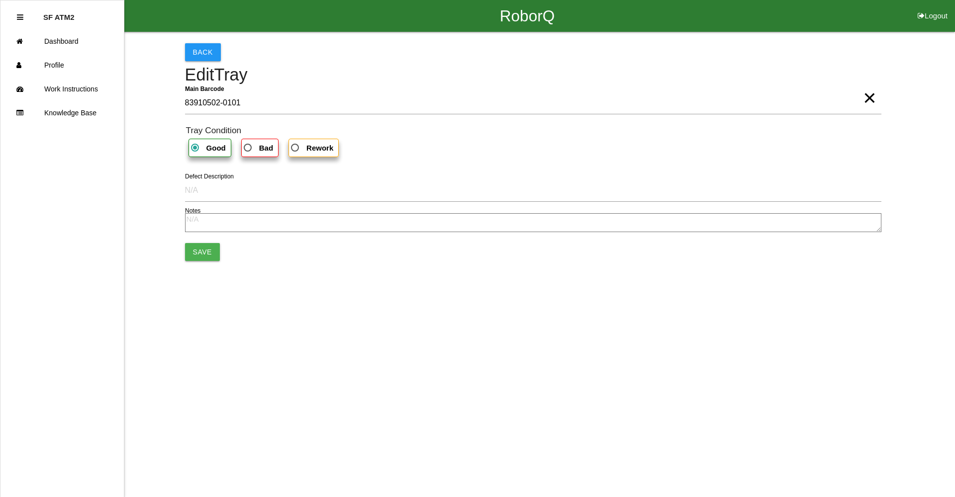
click at [244, 151] on span "Bad" at bounding box center [257, 148] width 31 height 12
click at [244, 148] on input "Bad" at bounding box center [245, 145] width 6 height 6
radio input "true"
click at [198, 256] on button "Save" at bounding box center [202, 252] width 35 height 18
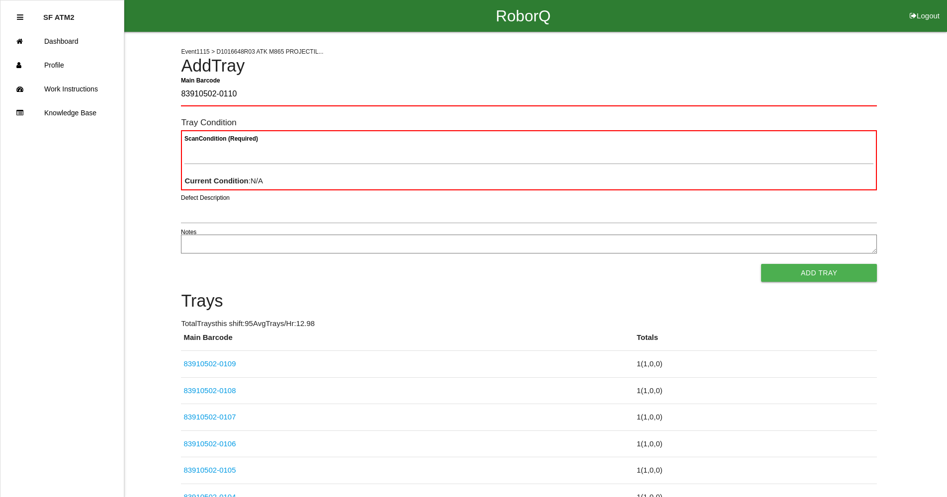
type Barcode "83910502-0110"
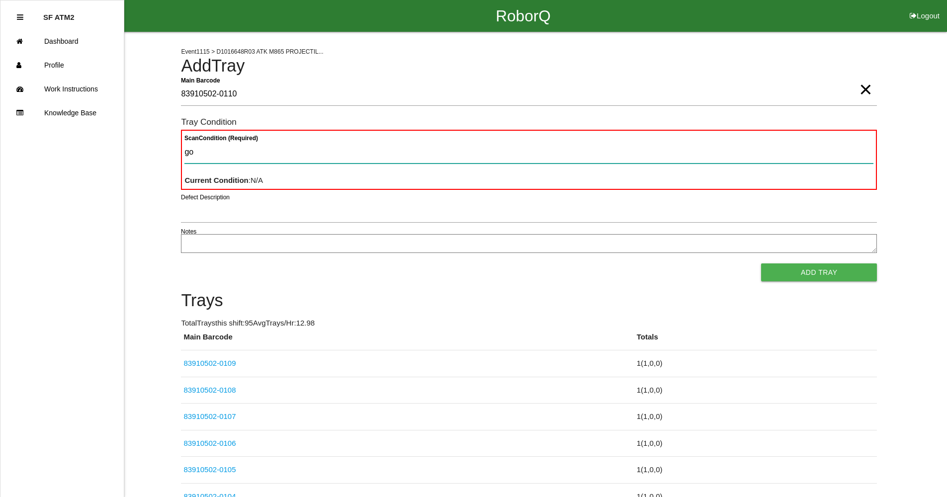
type Condition "goo"
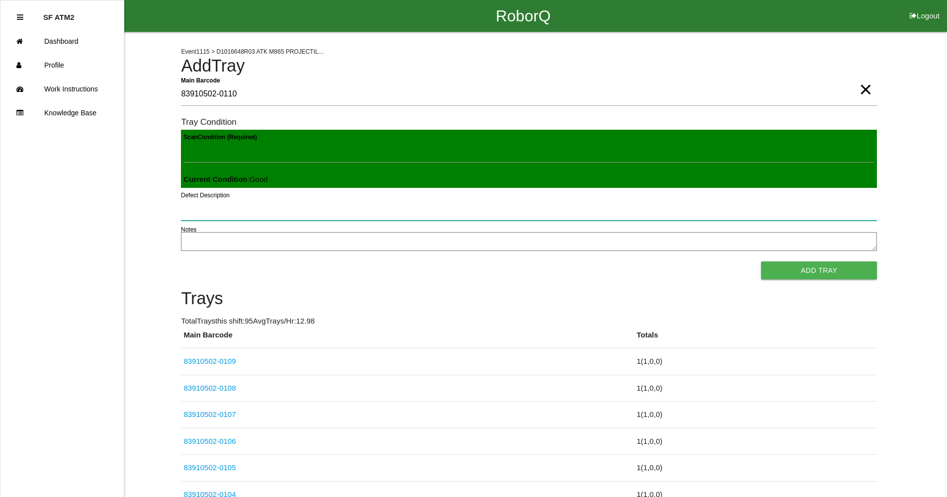
click button "Add Tray" at bounding box center [819, 271] width 116 height 18
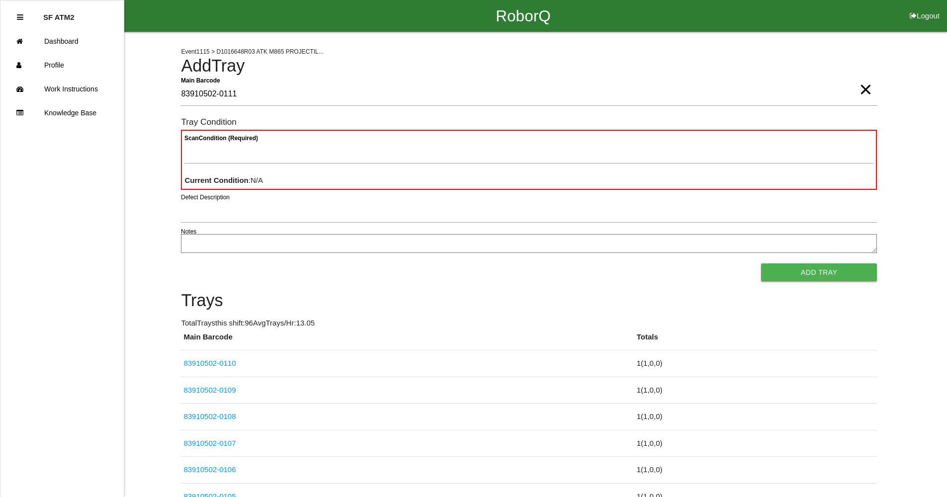
type Barcode "83910502-0111"
type Condition "goo"
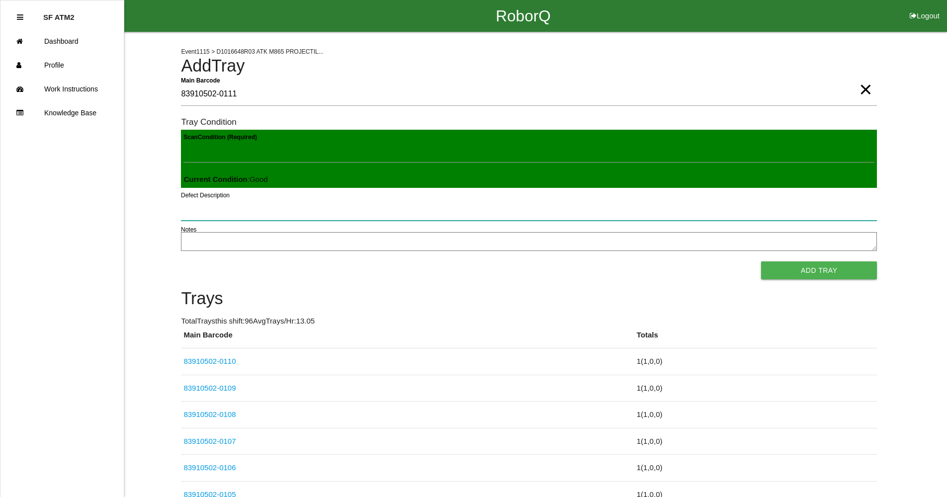
click at [761, 262] on button "Add Tray" at bounding box center [819, 271] width 116 height 18
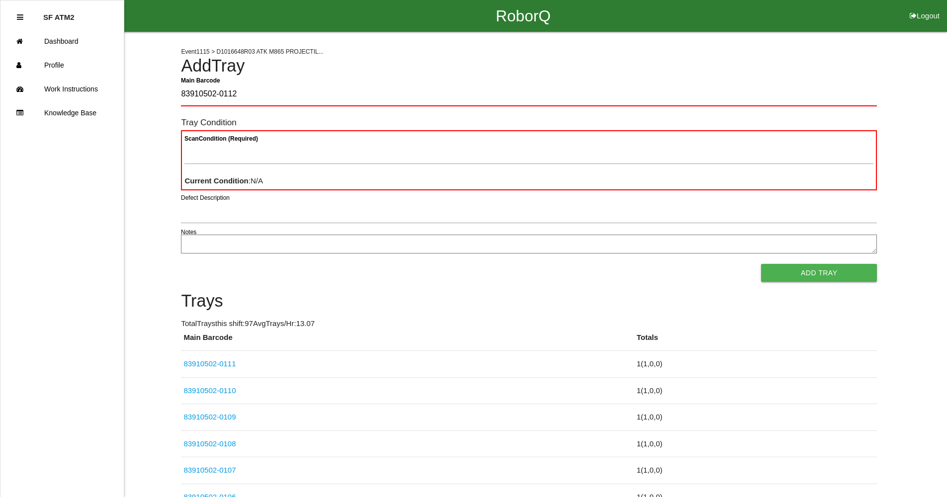
type Barcode "83910502-0112"
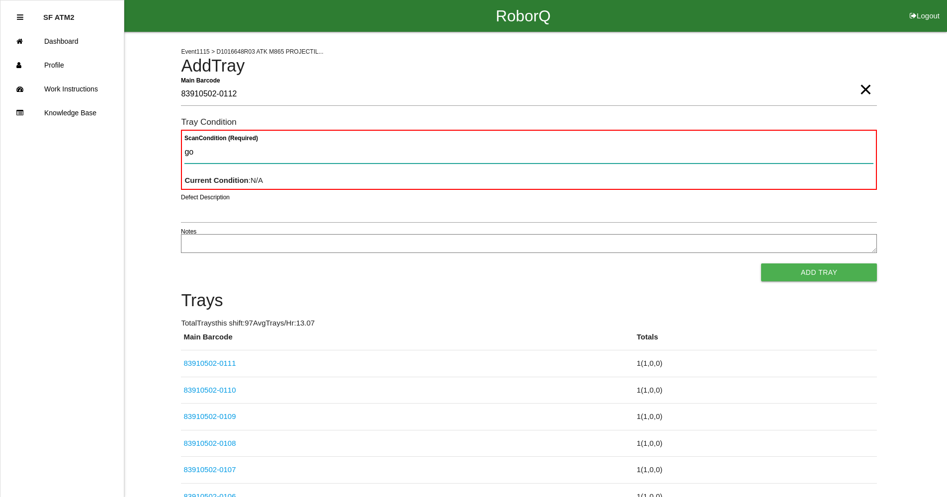
type Condition "goo"
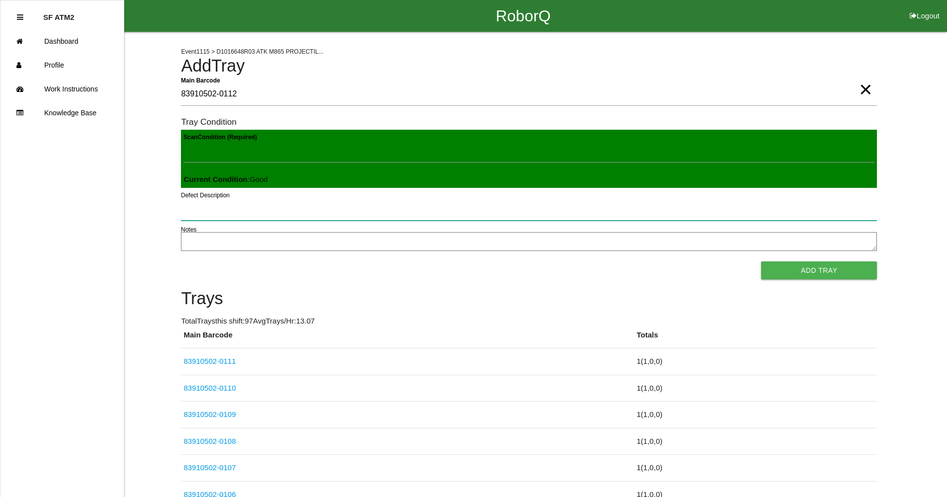
click at [761, 262] on button "Add Tray" at bounding box center [819, 271] width 116 height 18
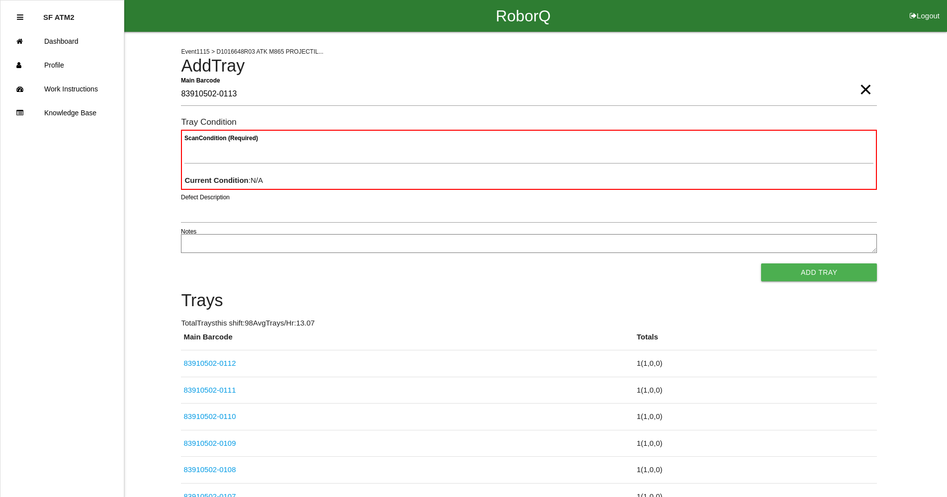
type Barcode "83910502-0113"
type Condition "goo"
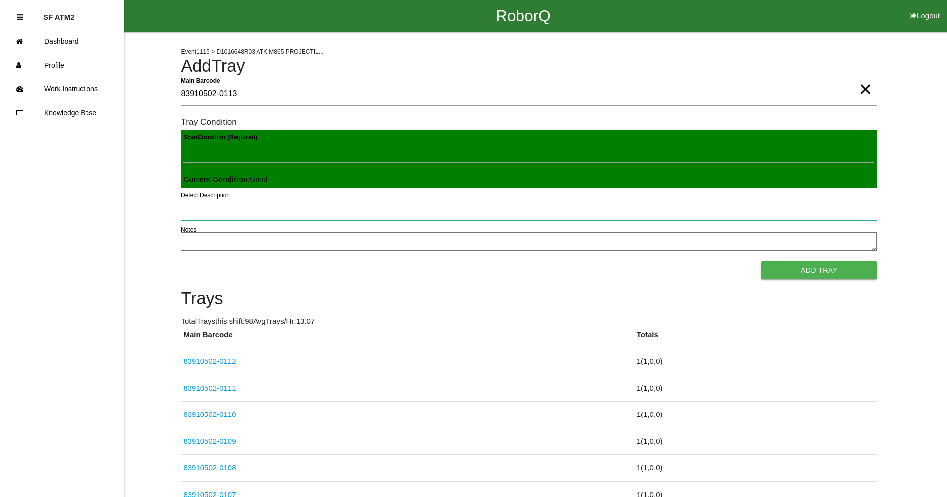
click at [761, 262] on button "Add Tray" at bounding box center [819, 271] width 116 height 18
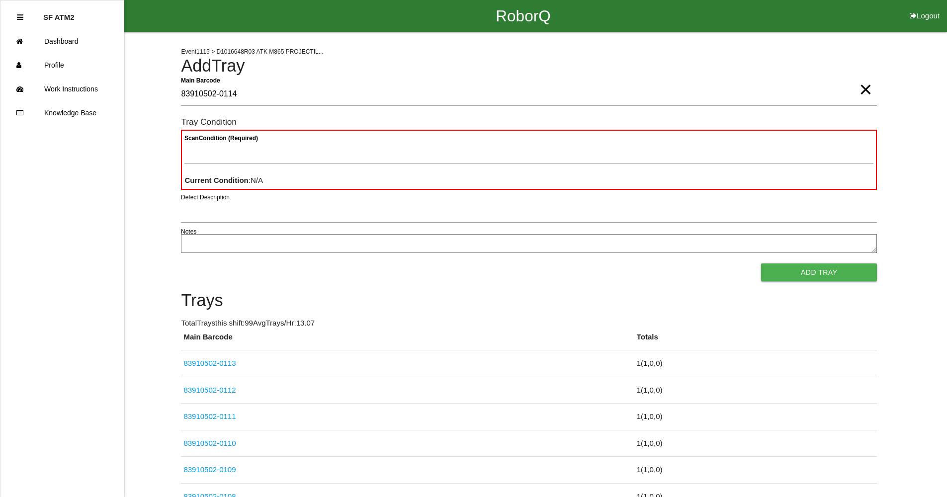
type Barcode "83910502-0114"
type Condition "goo"
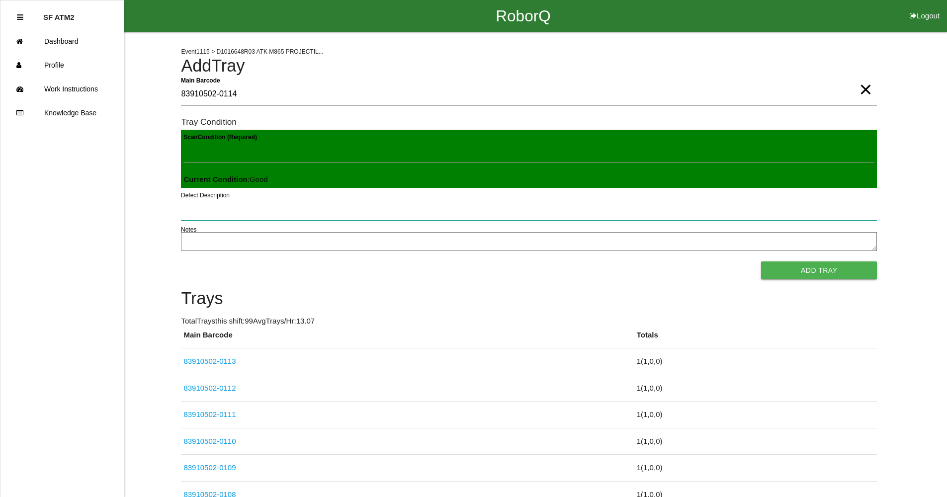
click at [761, 262] on button "Add Tray" at bounding box center [819, 271] width 116 height 18
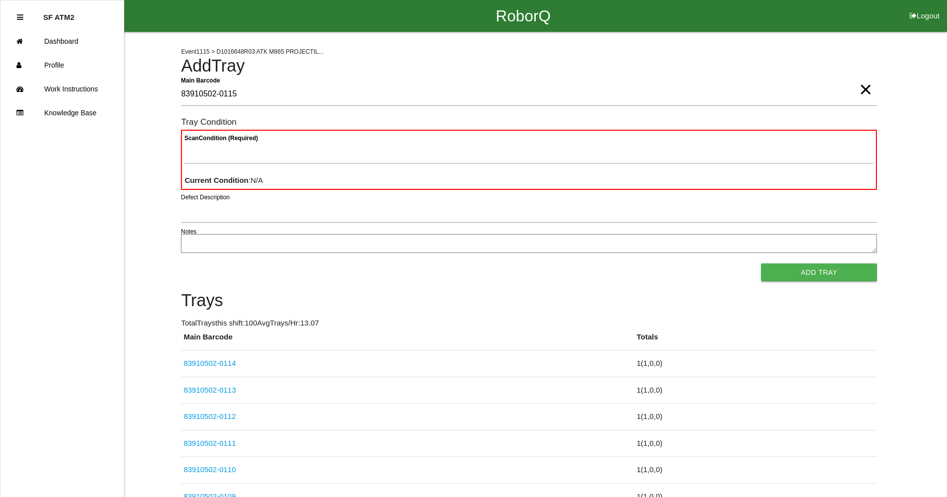
type Barcode "83910502-0115"
type Condition "goo"
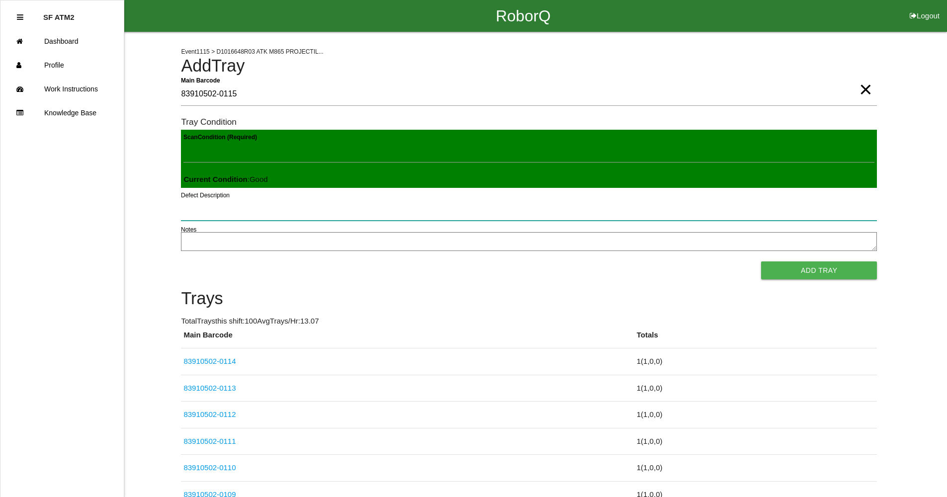
click at [761, 262] on button "Add Tray" at bounding box center [819, 271] width 116 height 18
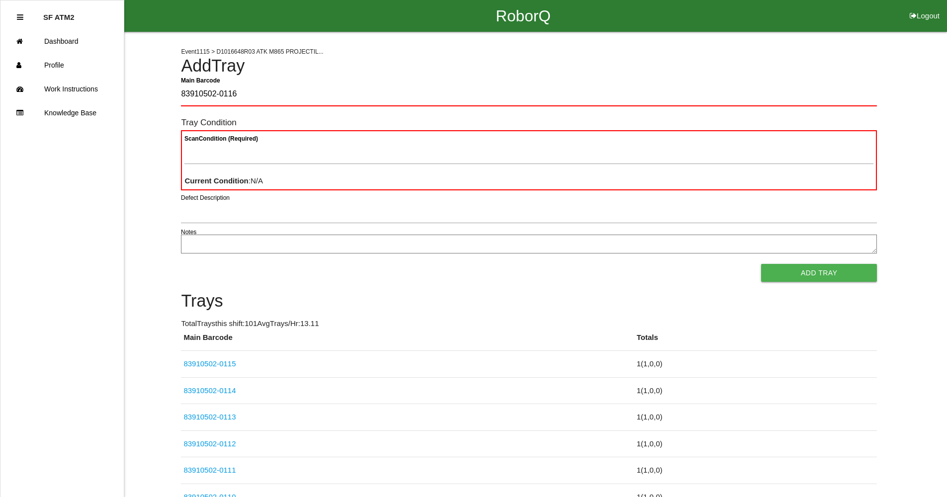
type Barcode "83910502-0116"
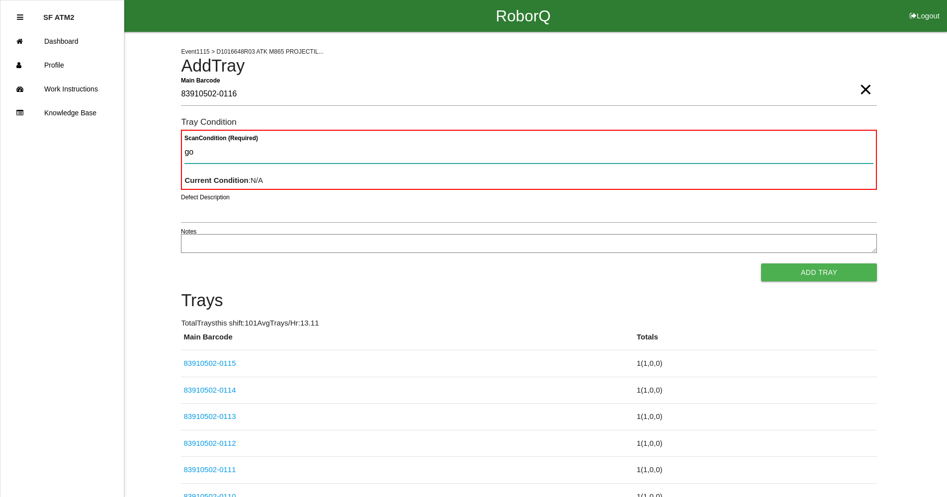
type Condition "goo"
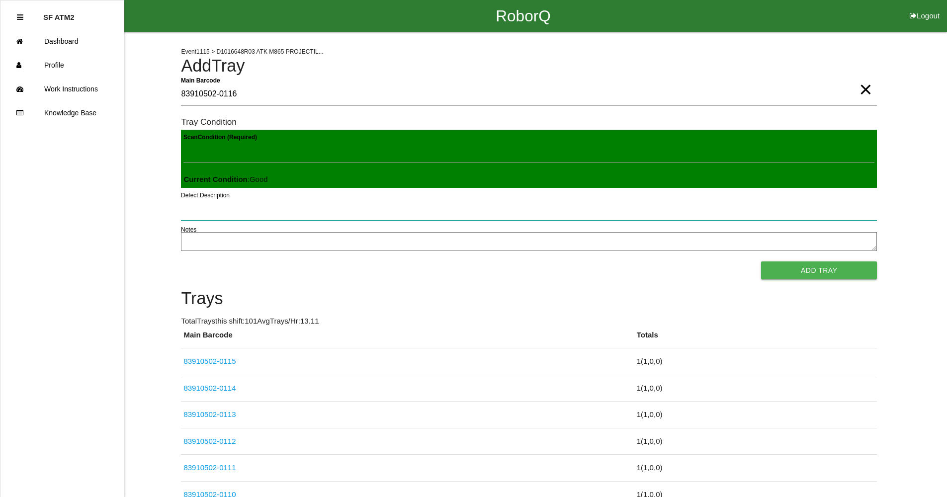
click at [761, 262] on button "Add Tray" at bounding box center [819, 271] width 116 height 18
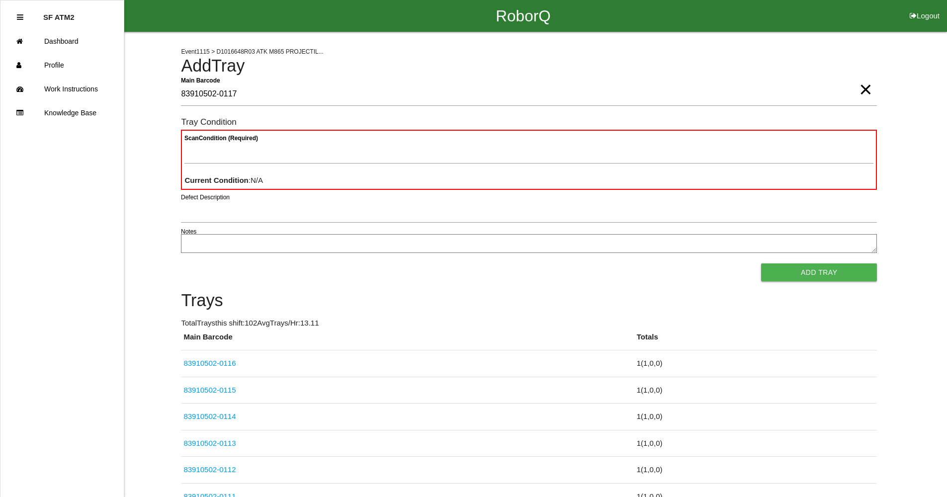
type Barcode "83910502-0117"
type Condition "goo"
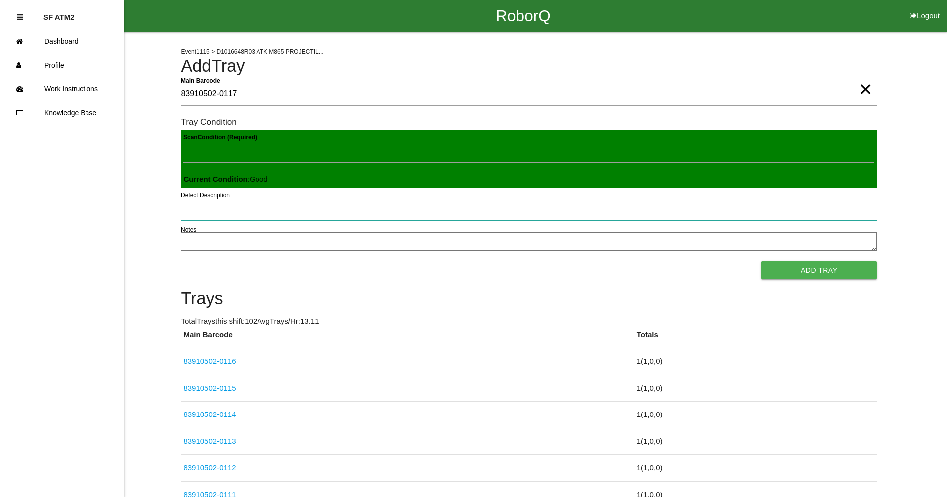
click at [761, 262] on button "Add Tray" at bounding box center [819, 271] width 116 height 18
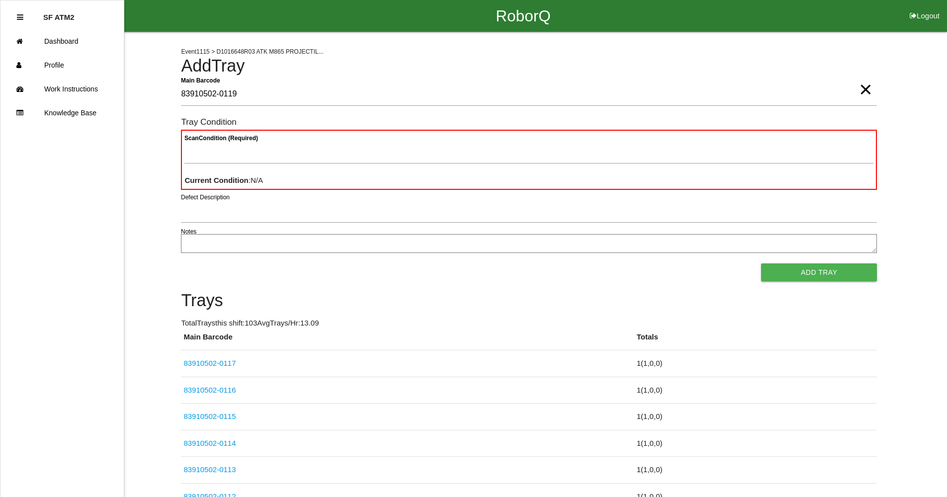
type Barcode "83910502-0119"
type Condition "goo"
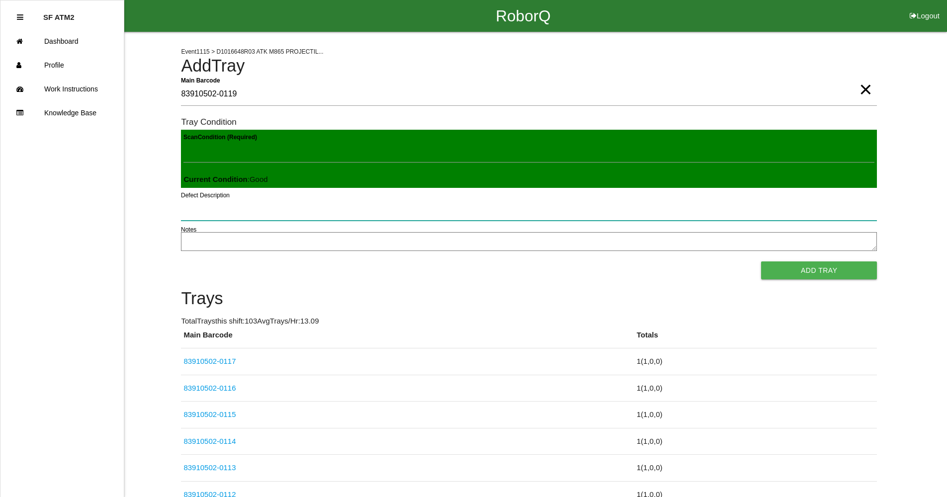
click at [761, 262] on button "Add Tray" at bounding box center [819, 271] width 116 height 18
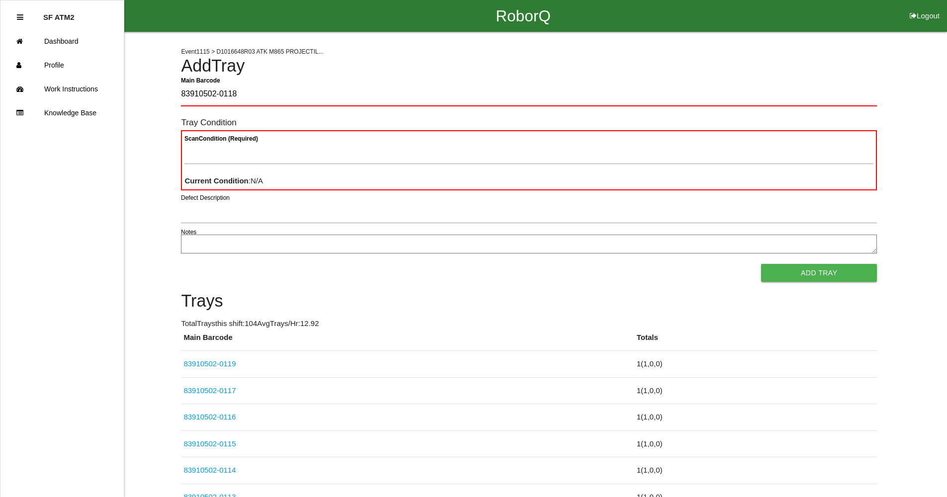
type Barcode "83910502-0118"
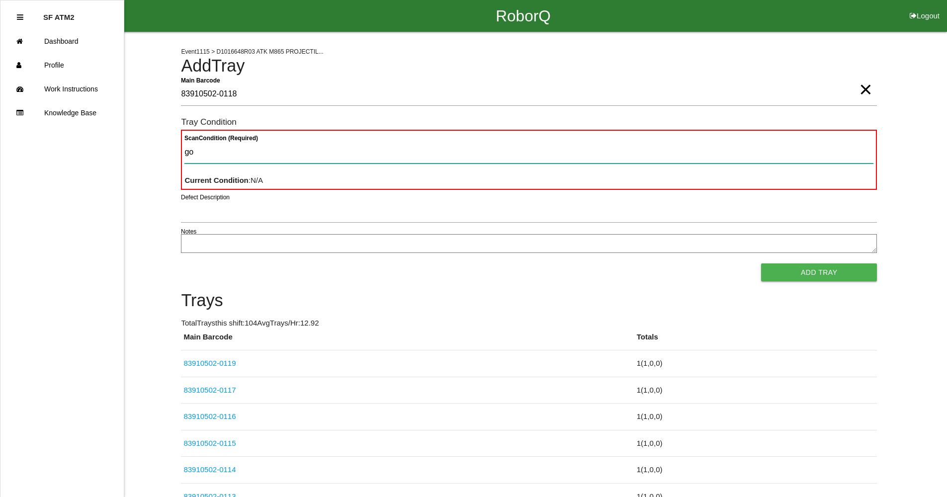
type Condition "goo"
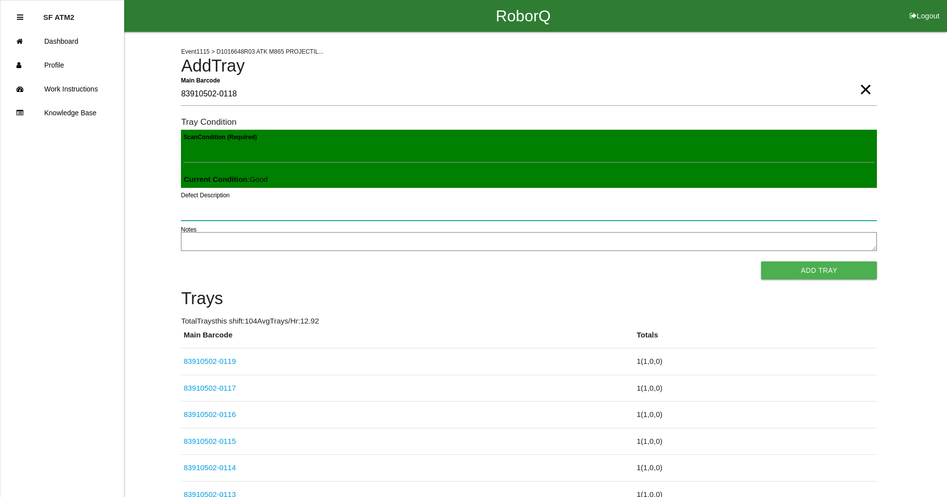
click button "Add Tray" at bounding box center [819, 271] width 116 height 18
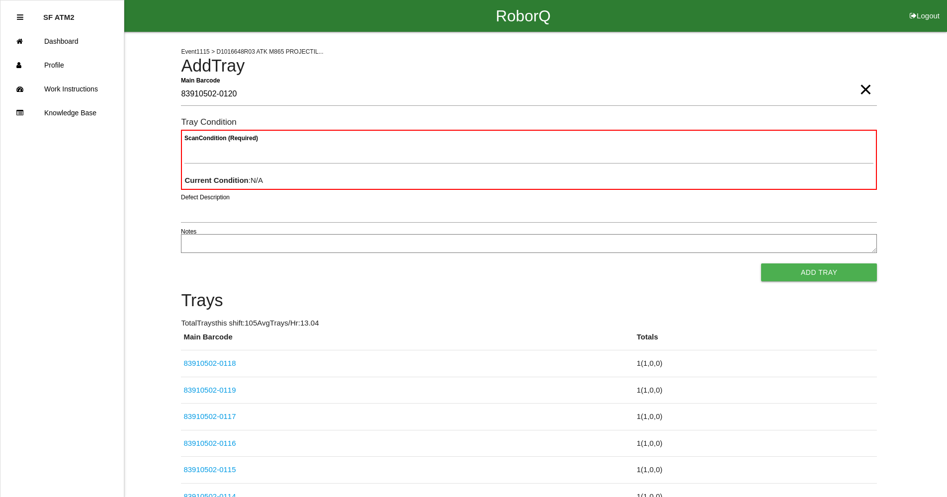
type Barcode "83910502-0120"
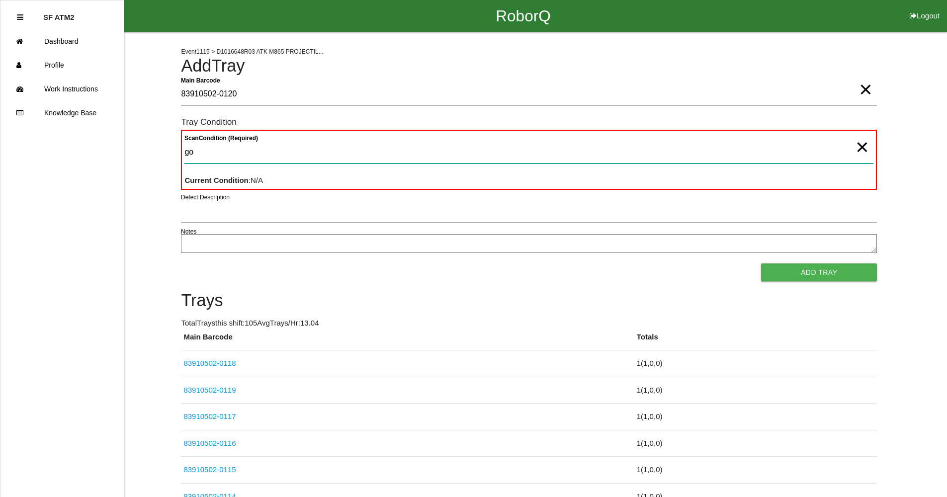
type Condition "goo"
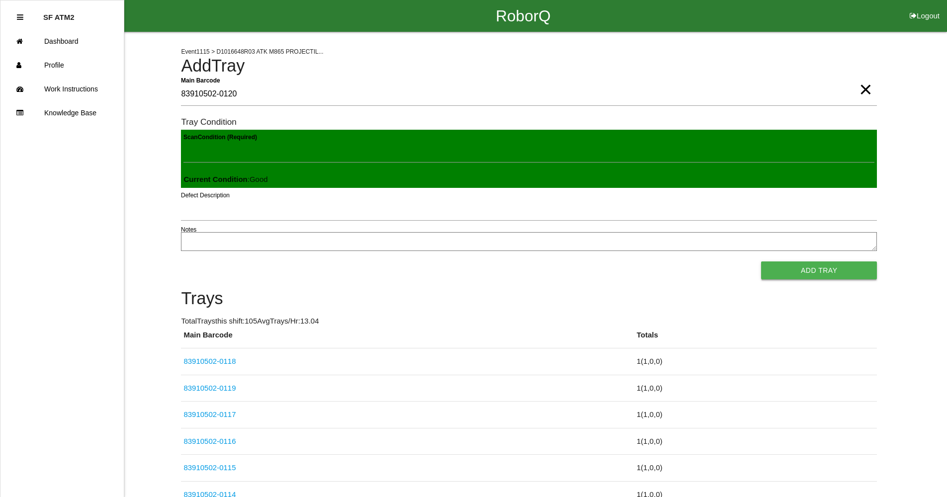
click at [824, 267] on button "Add Tray" at bounding box center [819, 271] width 116 height 18
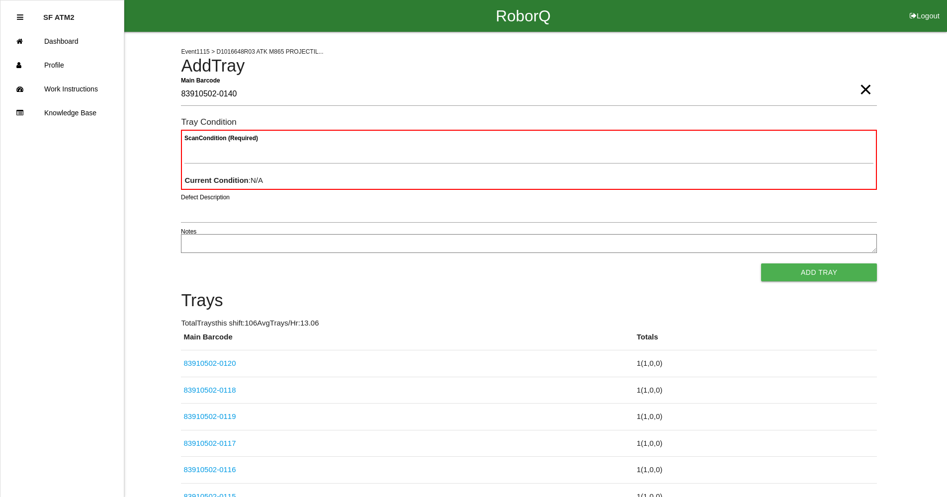
type Barcode "83910502-0140"
type Condition "goo"
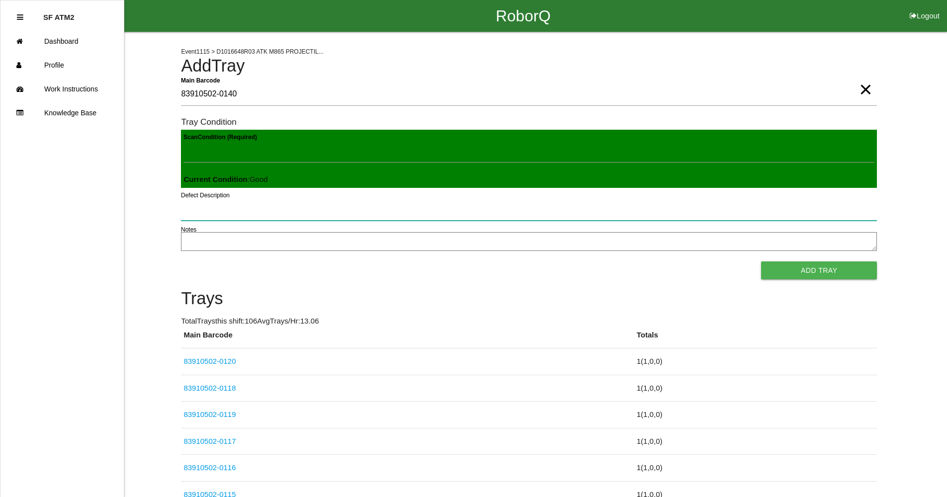
click at [761, 262] on button "Add Tray" at bounding box center [819, 271] width 116 height 18
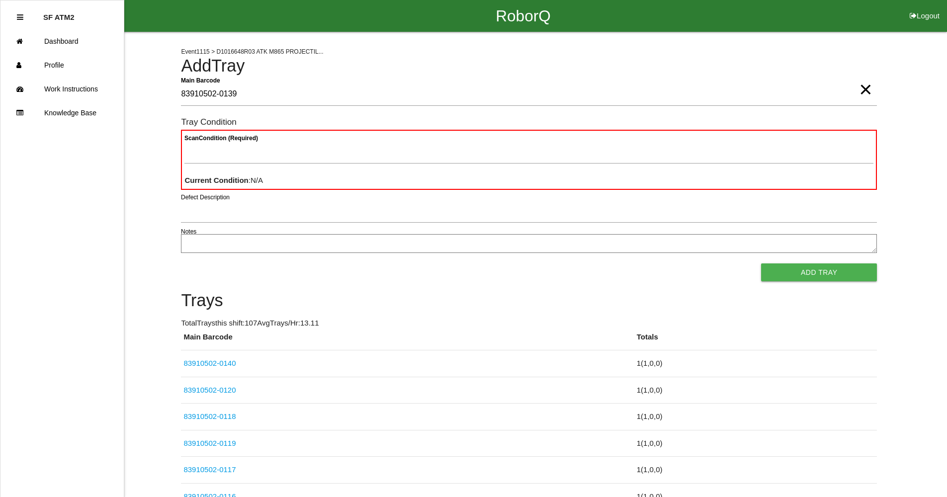
type Barcode "83910502-0139"
type Condition "goo"
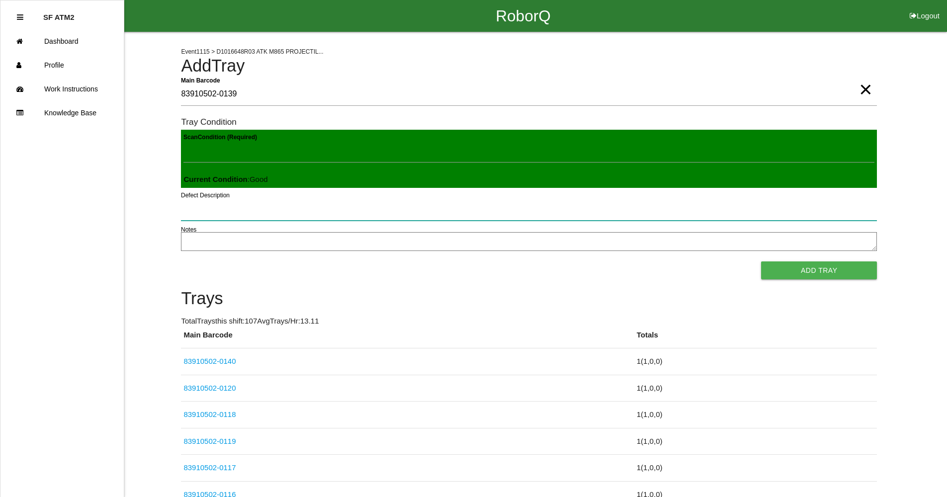
click at [761, 262] on button "Add Tray" at bounding box center [819, 271] width 116 height 18
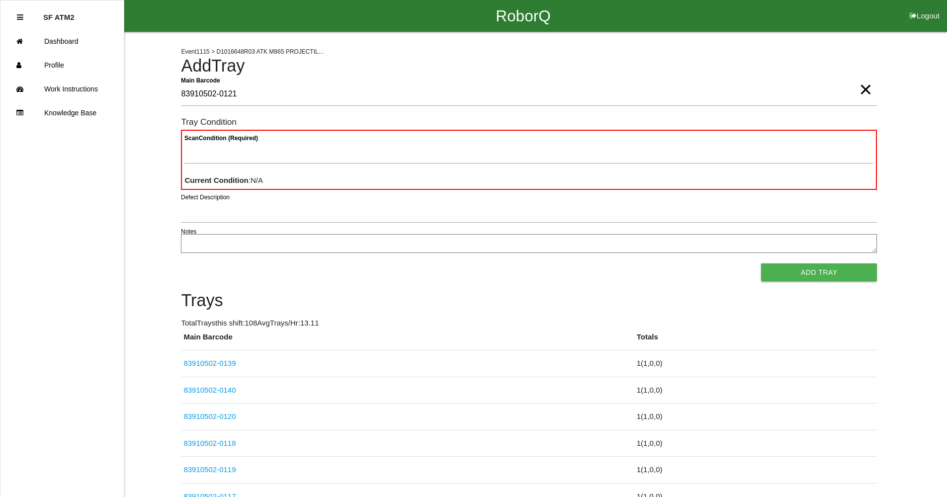
type Barcode "83910502-0121"
type Condition "goo"
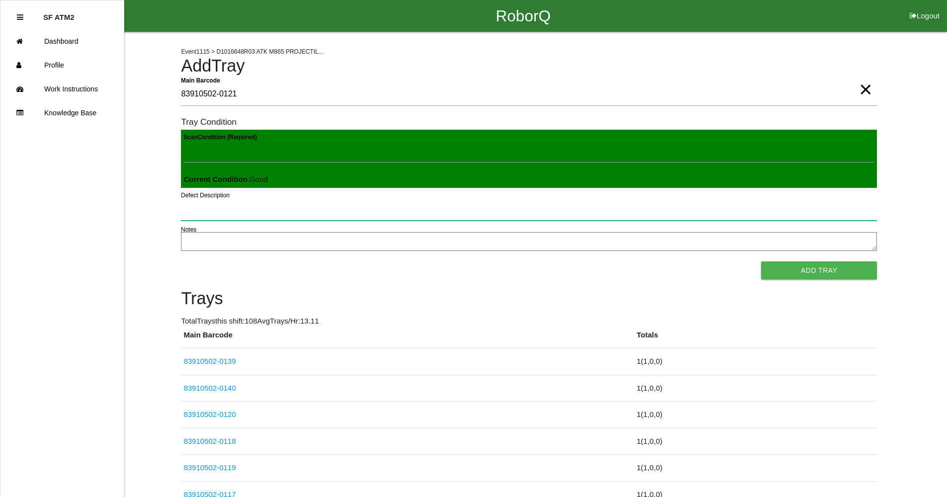
click at [761, 262] on button "Add Tray" at bounding box center [819, 271] width 116 height 18
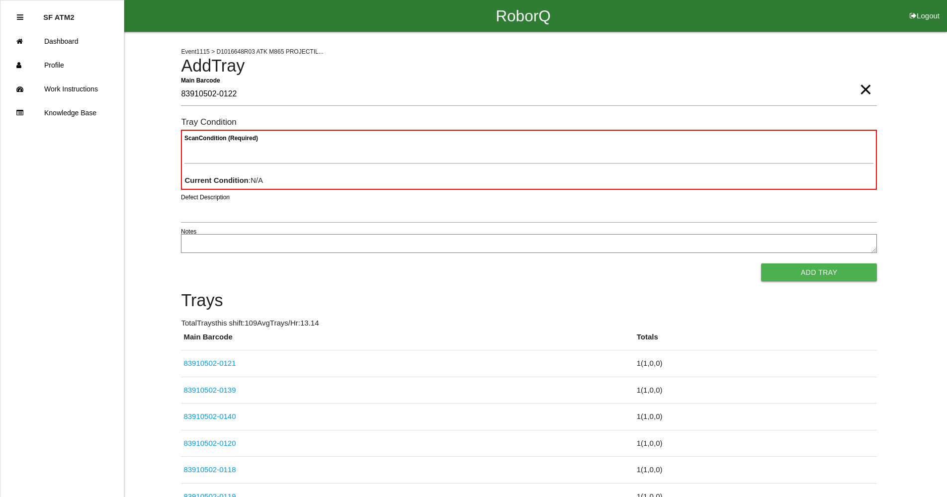
type Barcode "83910502-0122"
type Condition "goo"
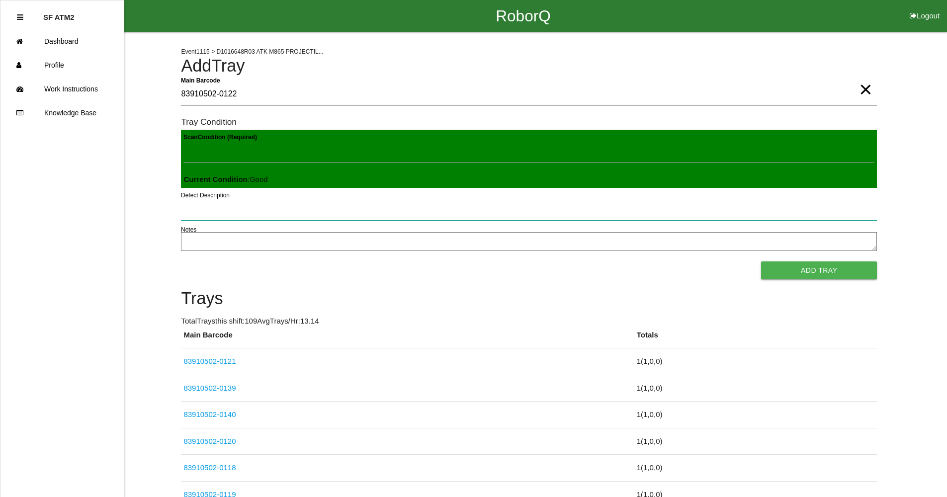
click at [761, 262] on button "Add Tray" at bounding box center [819, 271] width 116 height 18
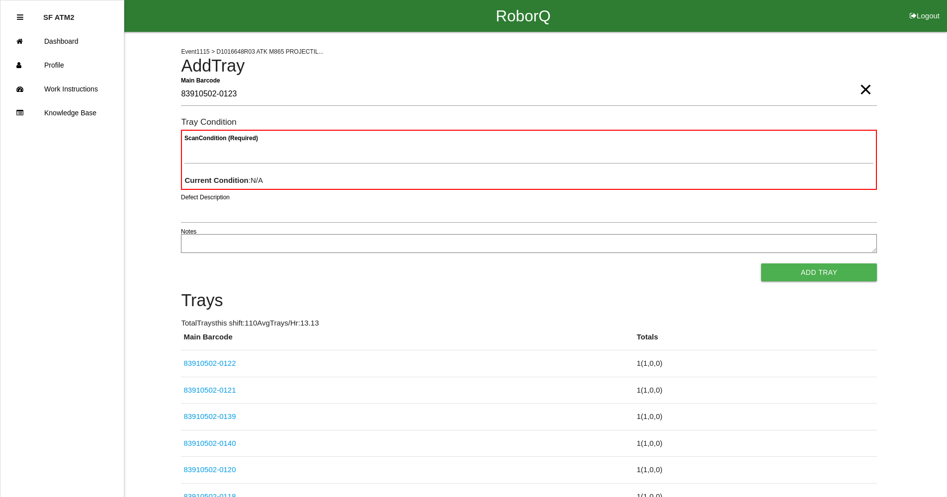
type Barcode "83910502-0123"
type Condition "goo"
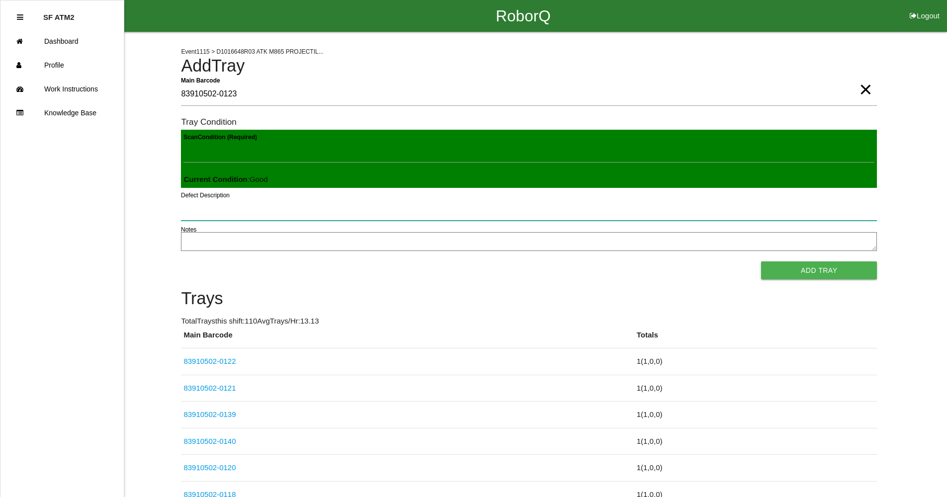
click at [761, 262] on button "Add Tray" at bounding box center [819, 271] width 116 height 18
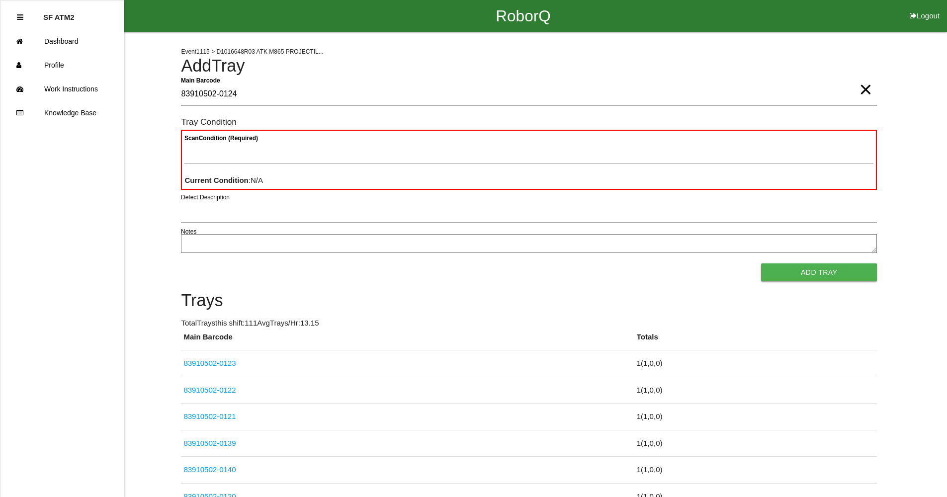
type Barcode "83910502-0124"
type Condition "goo"
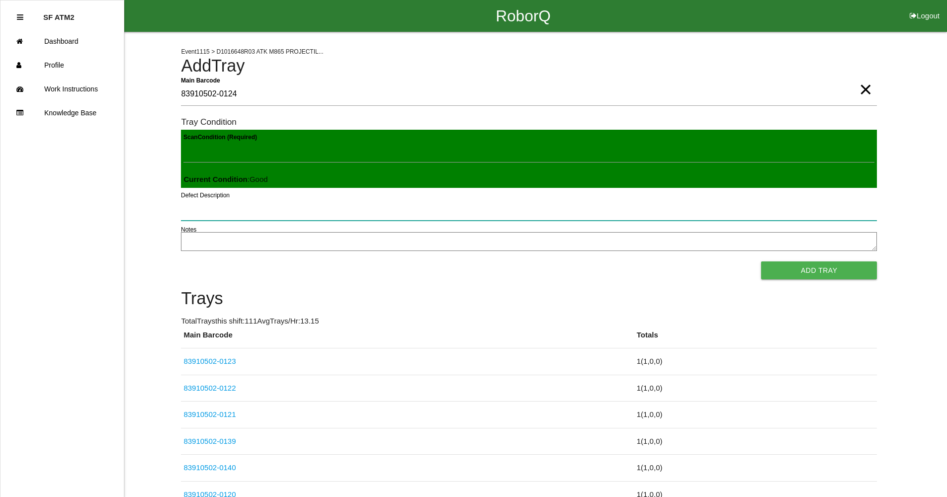
click at [761, 262] on button "Add Tray" at bounding box center [819, 271] width 116 height 18
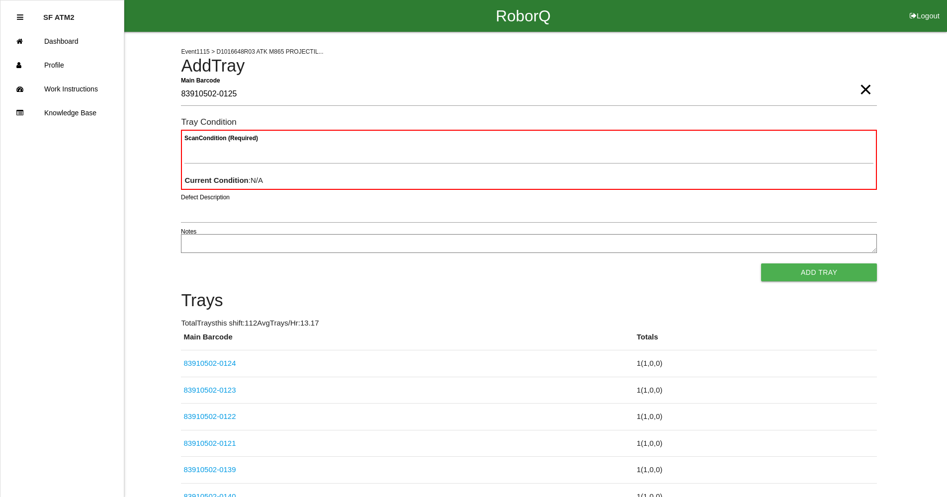
type Barcode "83910502-0125"
type Condition "goo"
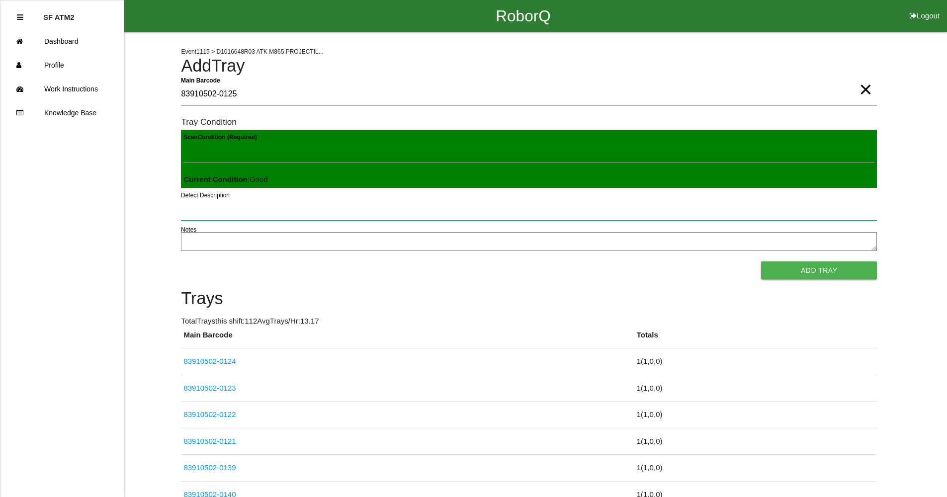
click at [761, 262] on button "Add Tray" at bounding box center [819, 271] width 116 height 18
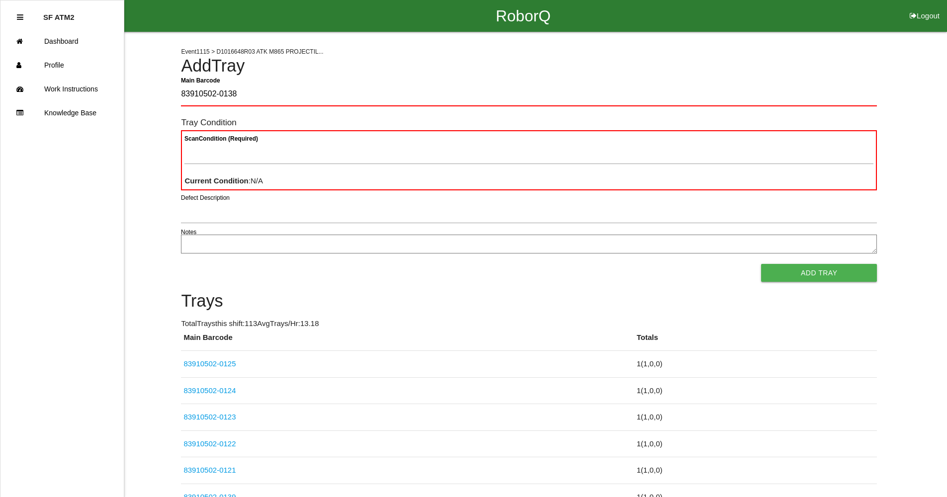
type Barcode "83910502-0138"
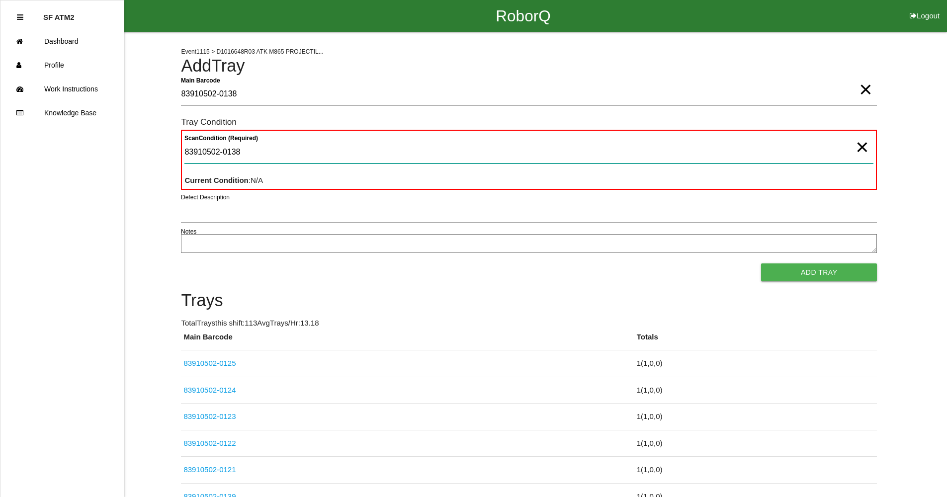
type Condition "83910502-0138"
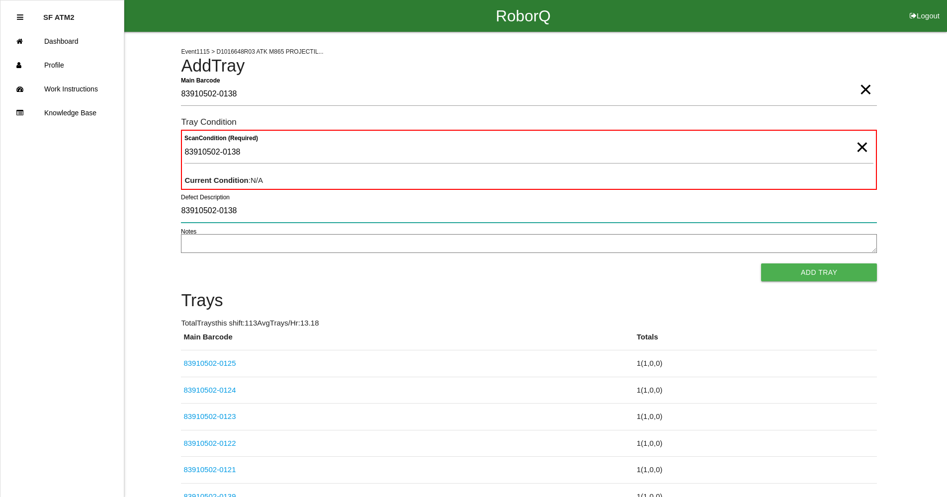
type input "83910502-0138"
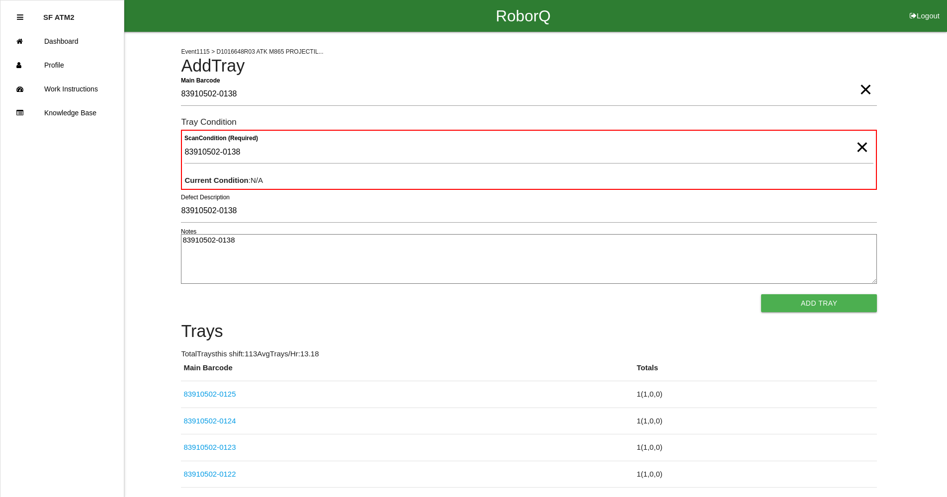
type textarea "83910502-0138"
click at [506, 256] on textarea "83910502-0138" at bounding box center [529, 259] width 696 height 50
type textarea "8"
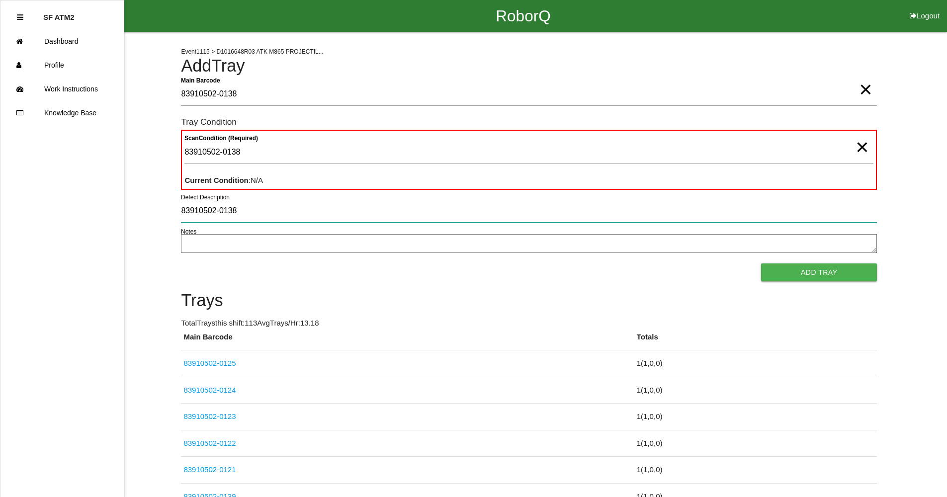
click at [321, 219] on input "83910502-0138" at bounding box center [529, 211] width 696 height 23
type input "8"
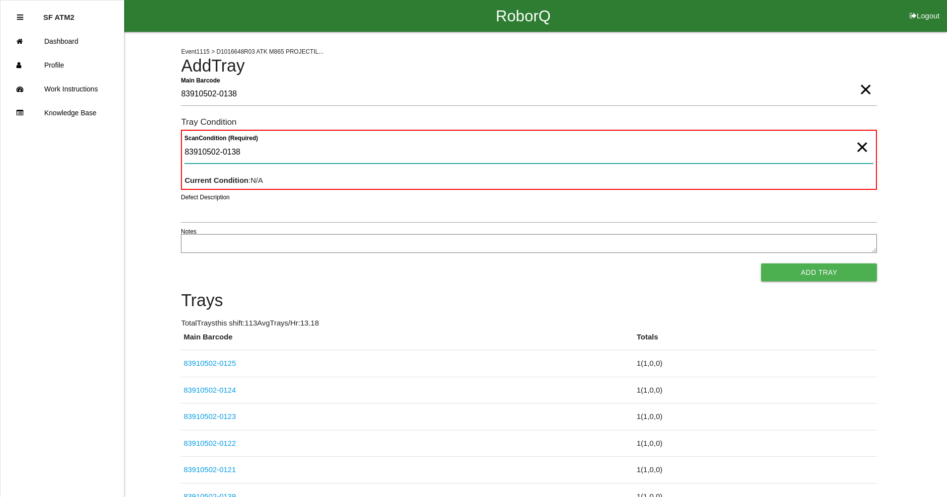
click at [348, 142] on Condition "83910502-0138" at bounding box center [528, 152] width 689 height 23
type Condition "8"
type Condition "goo"
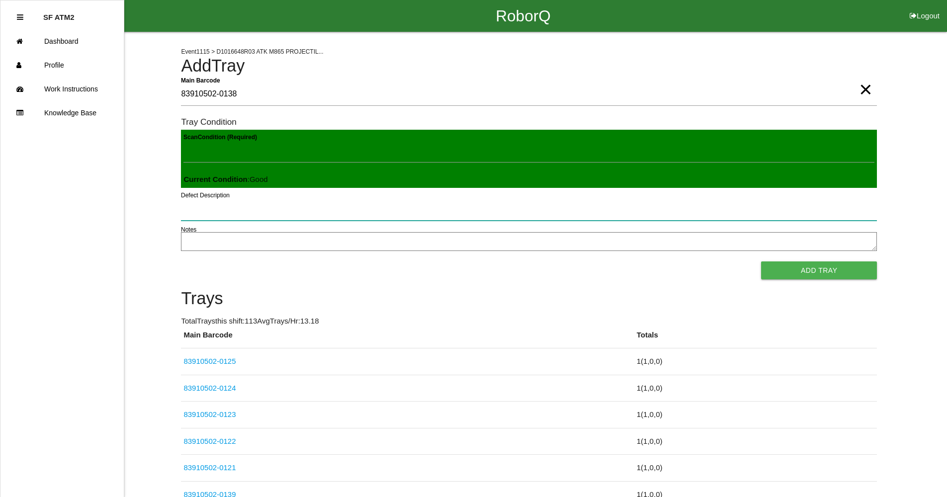
click at [761, 262] on button "Add Tray" at bounding box center [819, 271] width 116 height 18
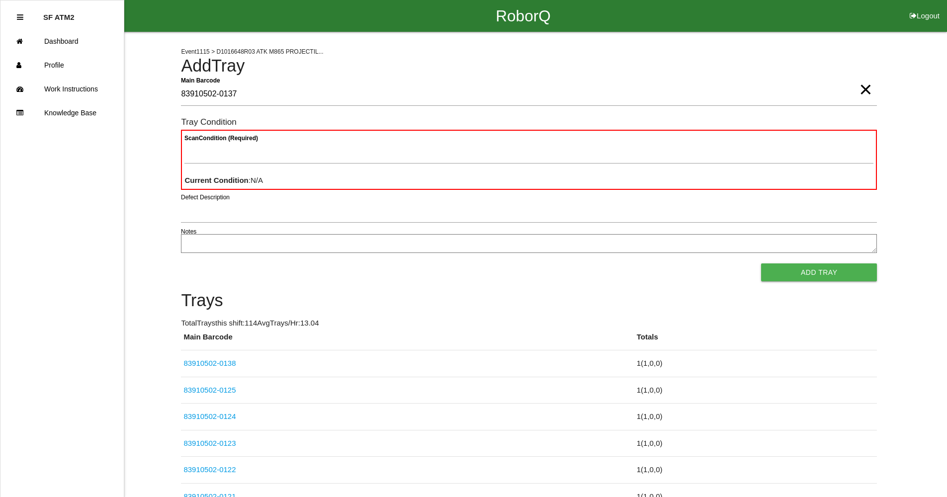
type Barcode "83910502-0137"
type Condition "goo"
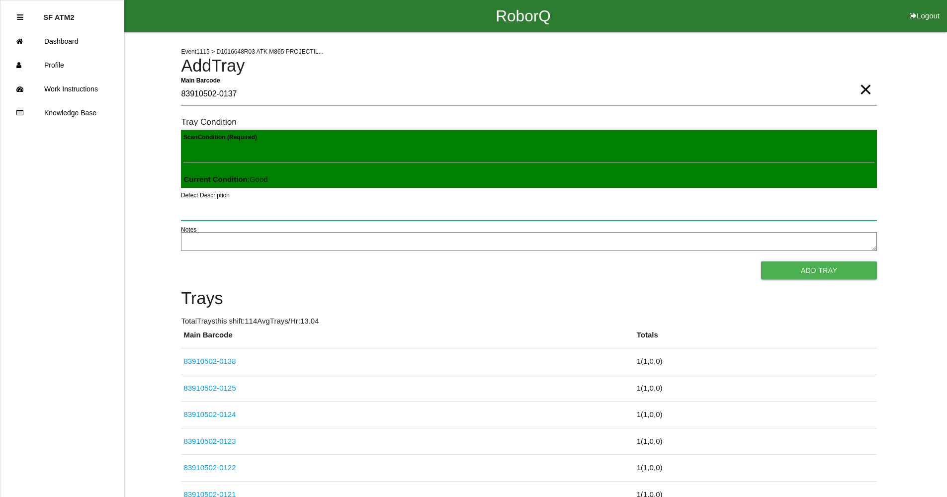
click at [761, 262] on button "Add Tray" at bounding box center [819, 271] width 116 height 18
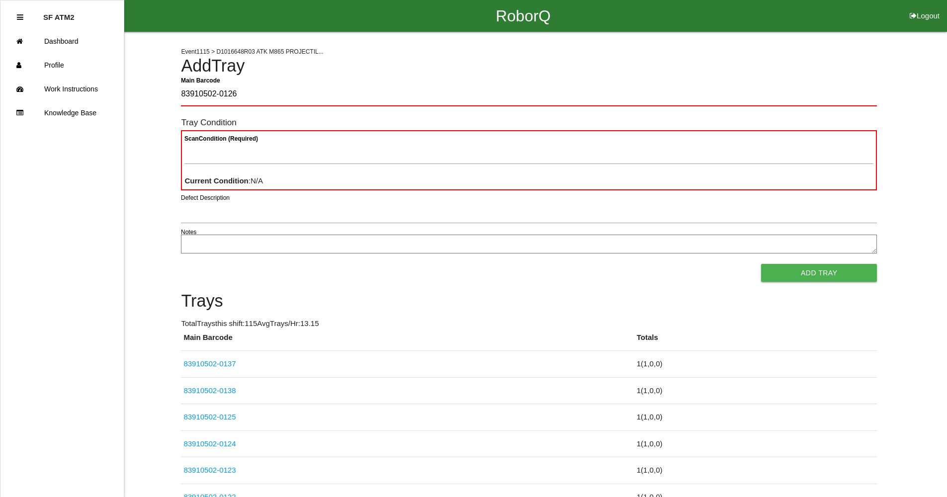
type Barcode "83910502-0126"
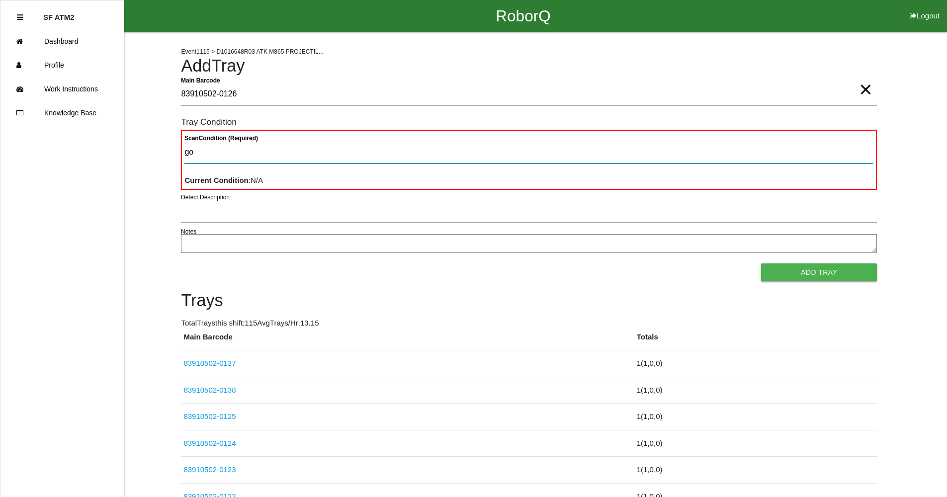
type Condition "goo"
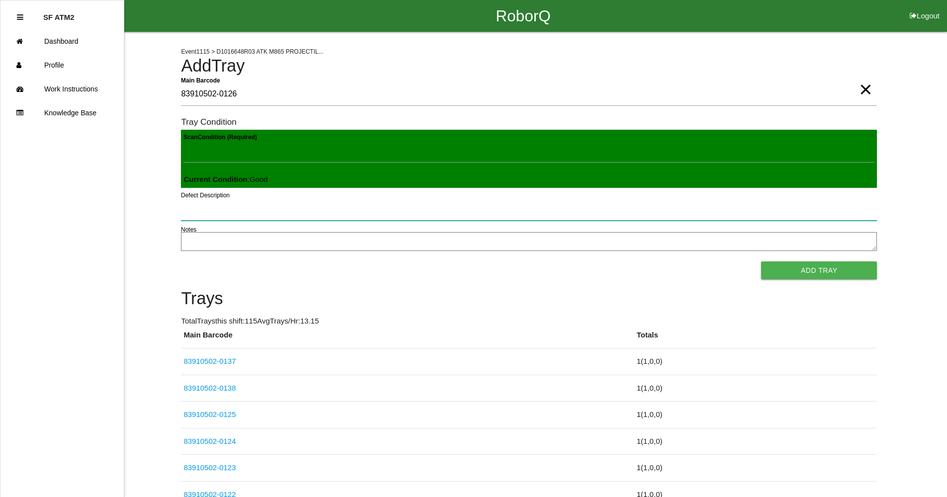
click at [761, 262] on button "Add Tray" at bounding box center [819, 271] width 116 height 18
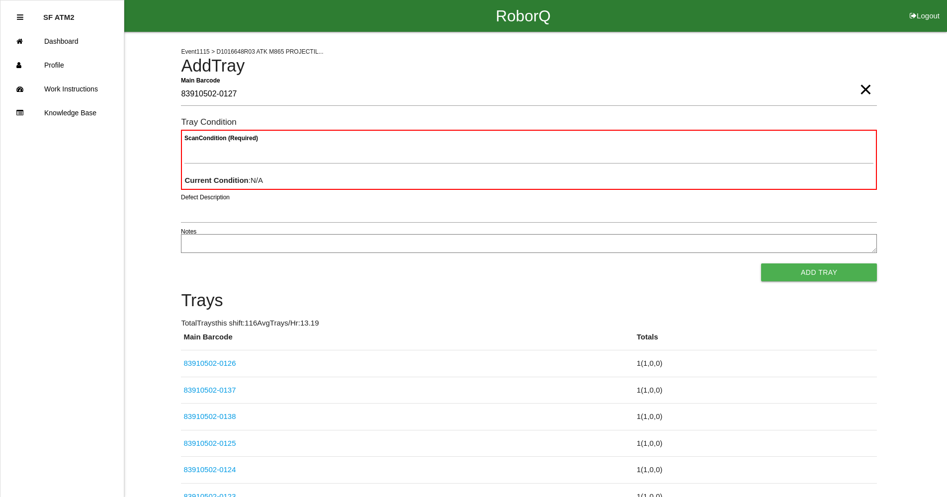
type Barcode "83910502-0127"
type Condition "goo"
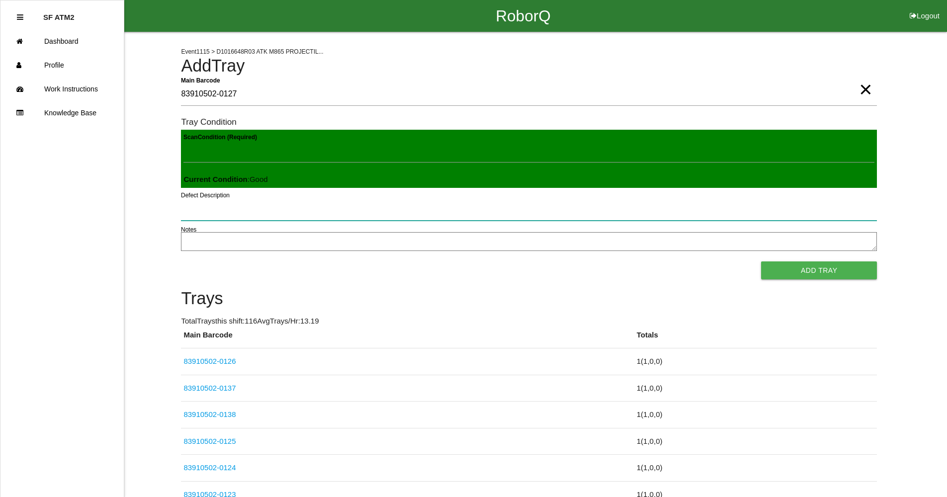
click at [761, 262] on button "Add Tray" at bounding box center [819, 271] width 116 height 18
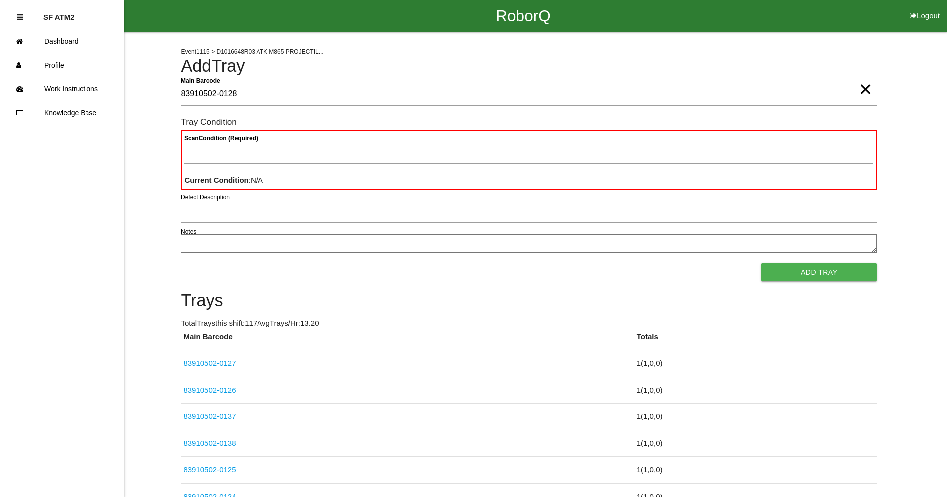
type Barcode "83910502-0128"
type Condition "goo"
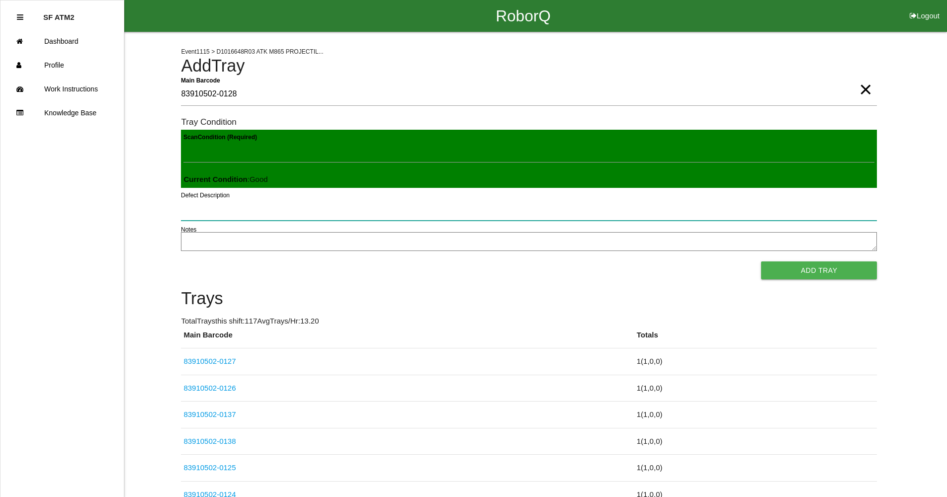
click at [761, 262] on button "Add Tray" at bounding box center [819, 271] width 116 height 18
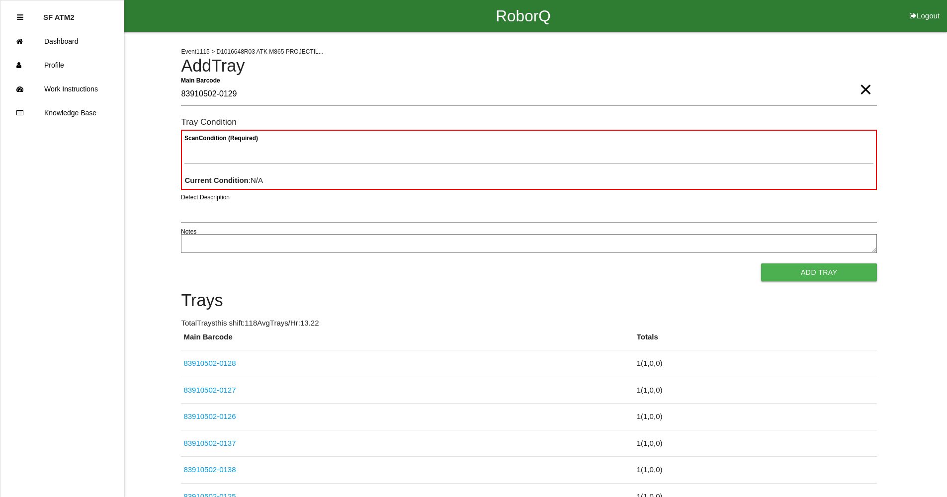
type Barcode "83910502-0129"
type Condition "goo"
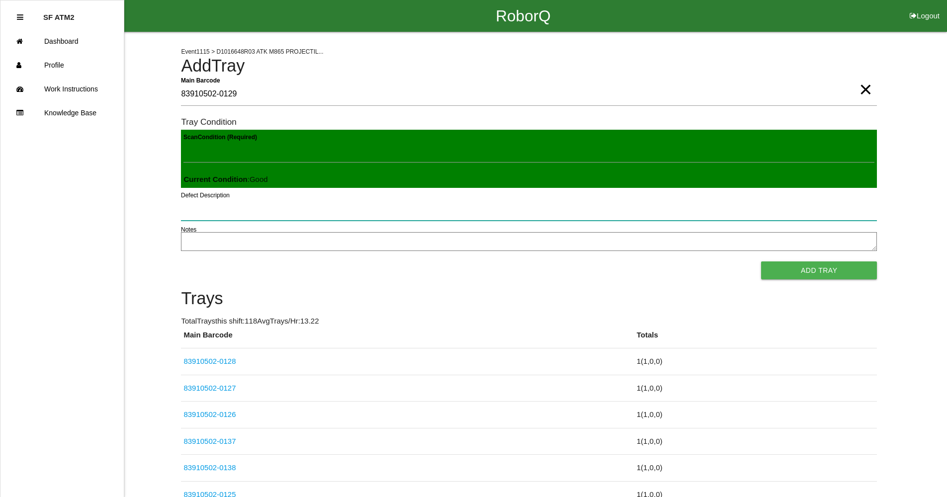
click at [761, 262] on button "Add Tray" at bounding box center [819, 271] width 116 height 18
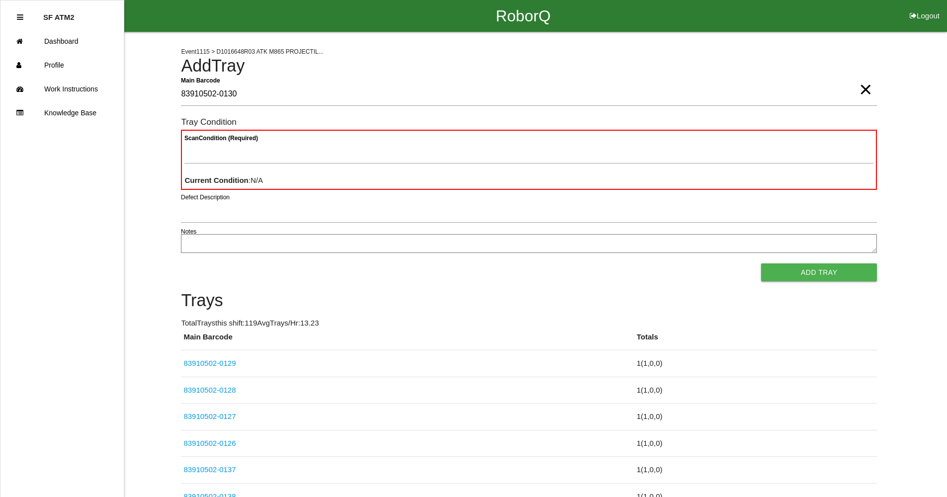
type Barcode "83910502-0130"
type Condition "goo"
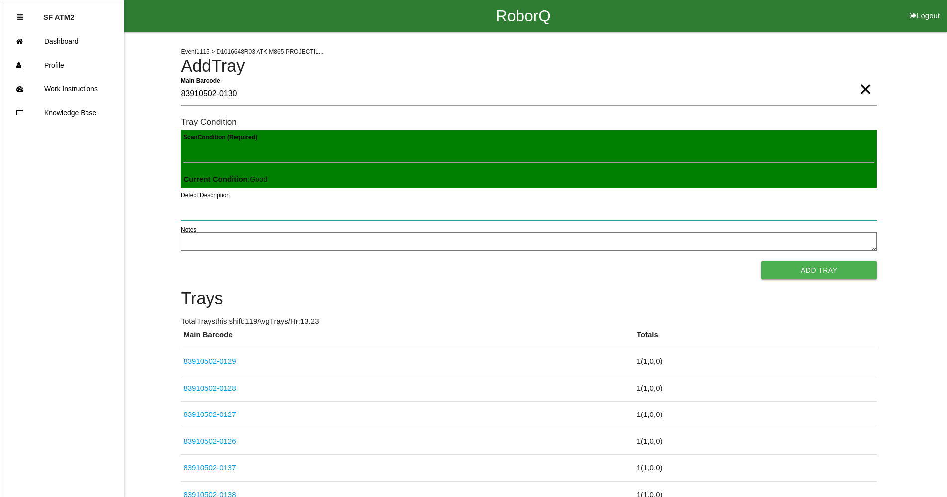
click at [761, 262] on button "Add Tray" at bounding box center [819, 271] width 116 height 18
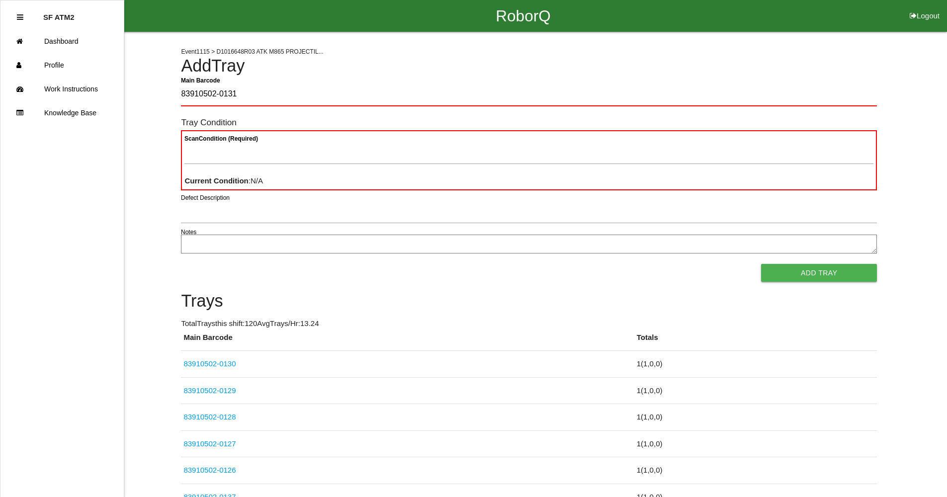
type Barcode "83910502-0131"
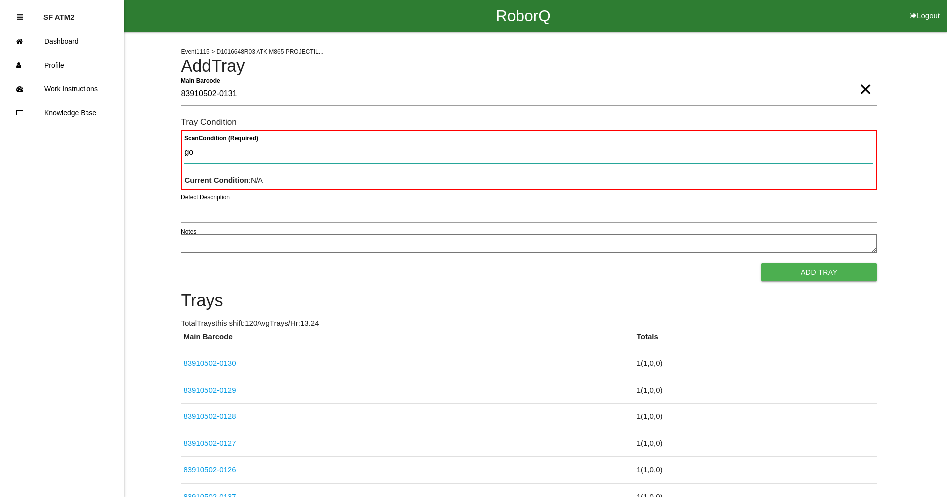
type Condition "goo"
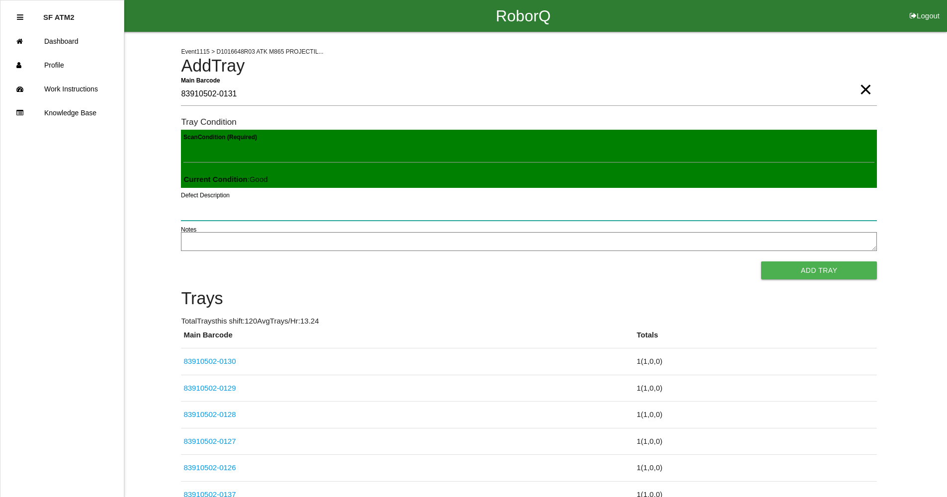
click at [761, 262] on button "Add Tray" at bounding box center [819, 271] width 116 height 18
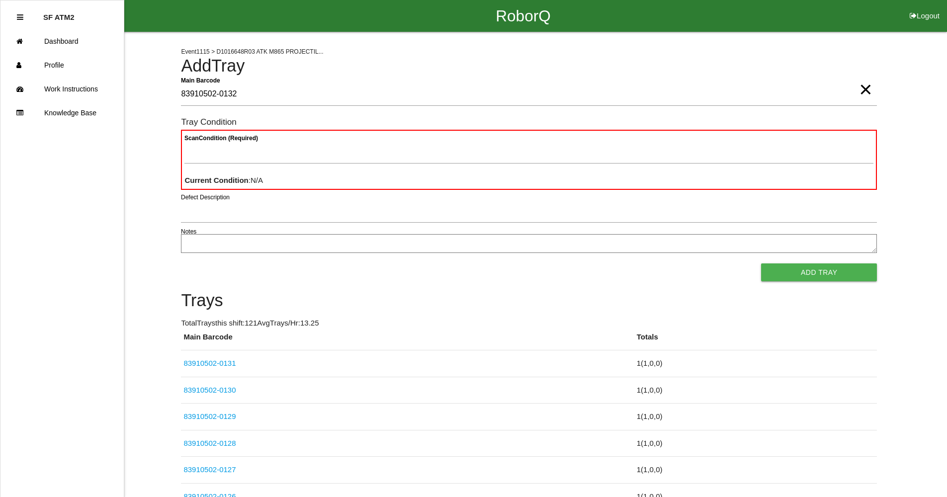
type Barcode "83910502-0132"
type Condition "goo"
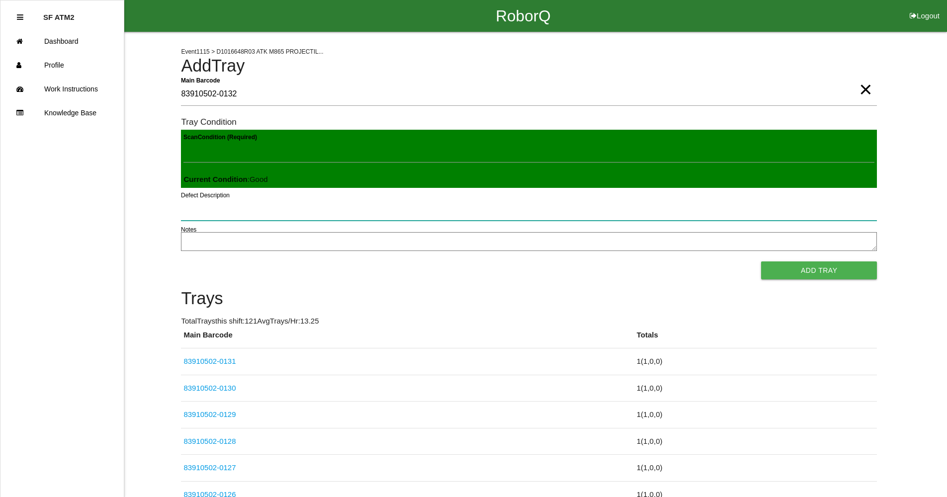
click at [761, 262] on button "Add Tray" at bounding box center [819, 271] width 116 height 18
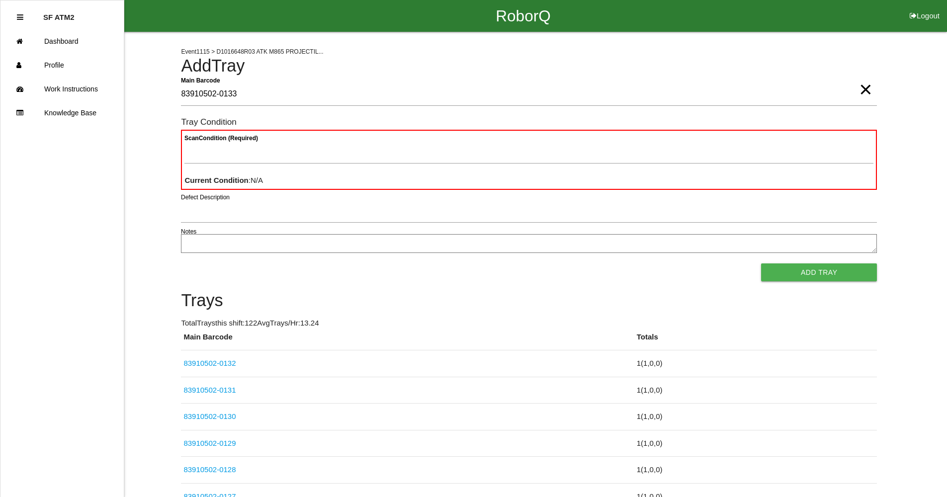
type Barcode "83910502-0133"
type Condition "goo"
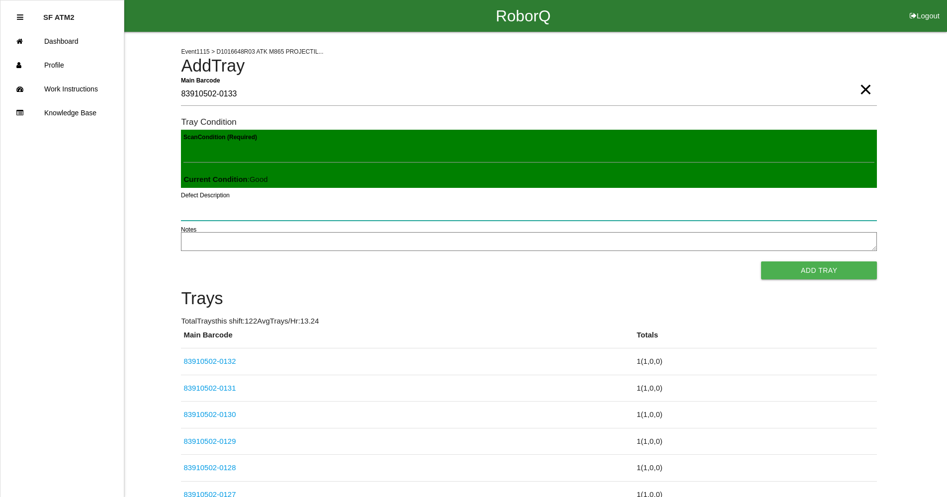
click at [761, 262] on button "Add Tray" at bounding box center [819, 271] width 116 height 18
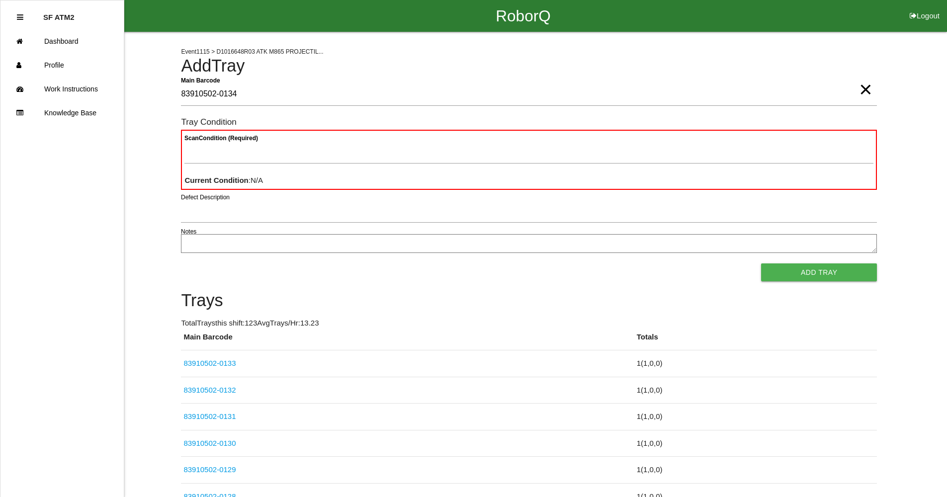
type Barcode "83910502-0134"
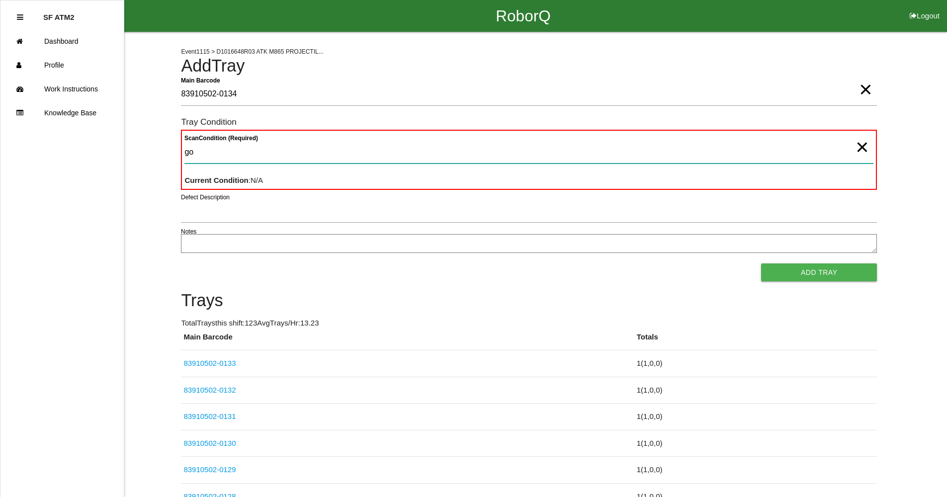
type Condition "goo"
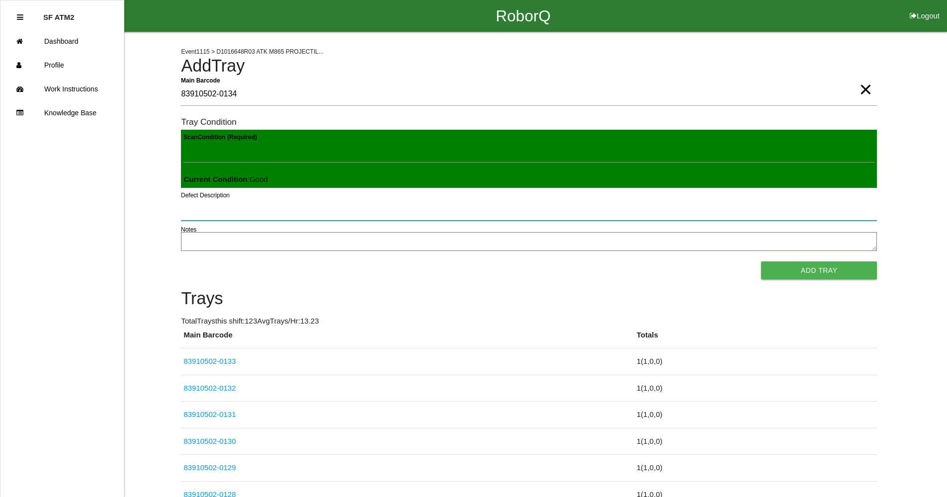
click at [761, 262] on button "Add Tray" at bounding box center [819, 271] width 116 height 18
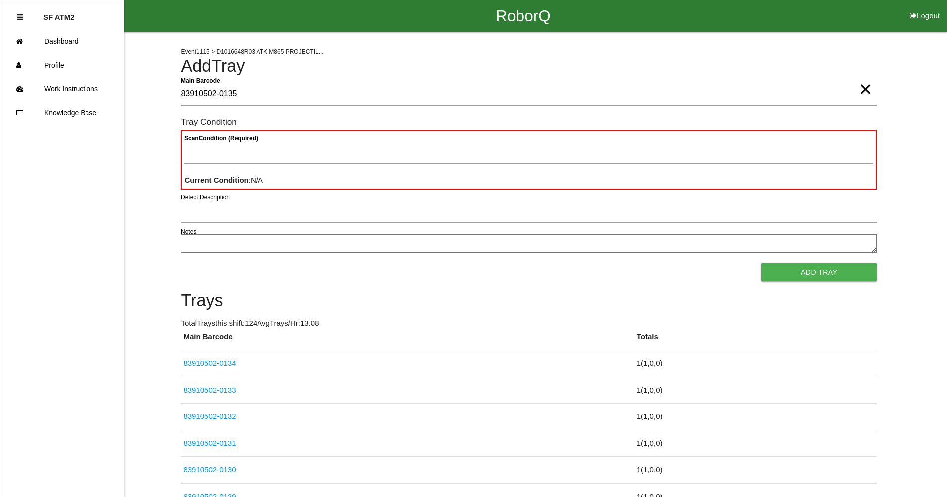
type Barcode "83910502-0135"
type Condition "goo"
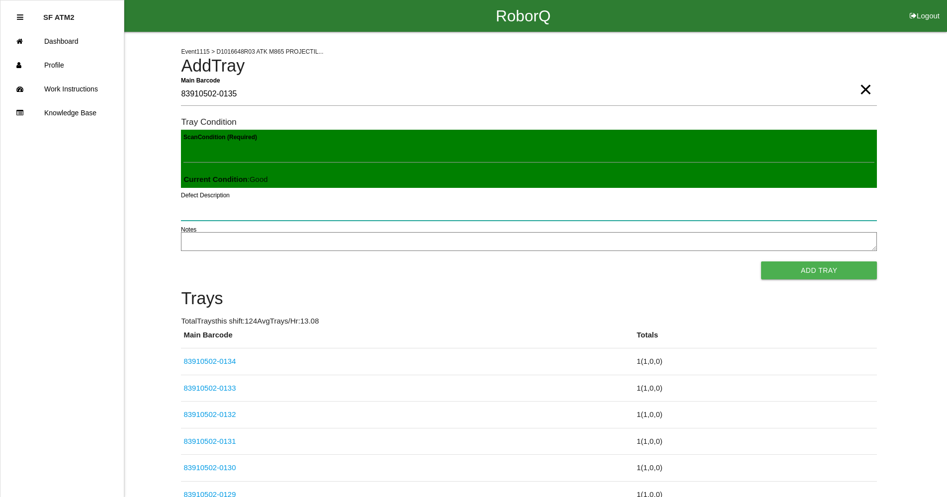
click at [761, 262] on button "Add Tray" at bounding box center [819, 271] width 116 height 18
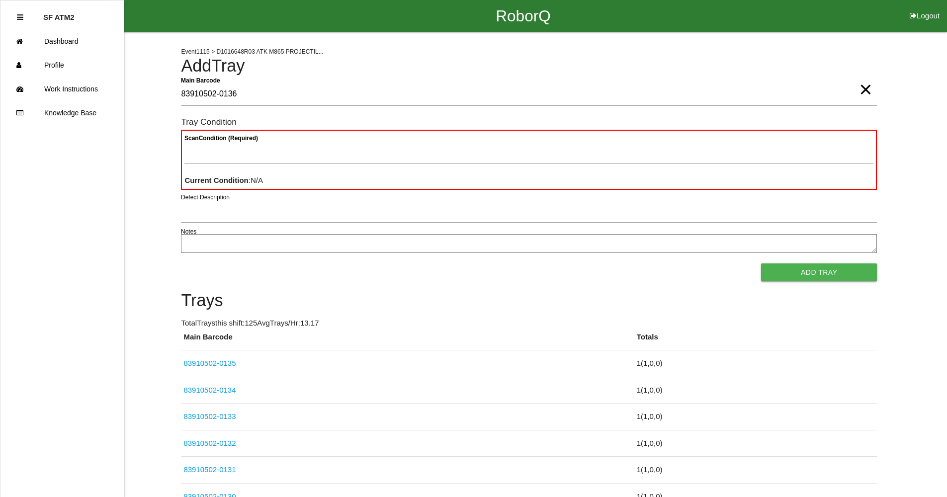
type Barcode "83910502-0136"
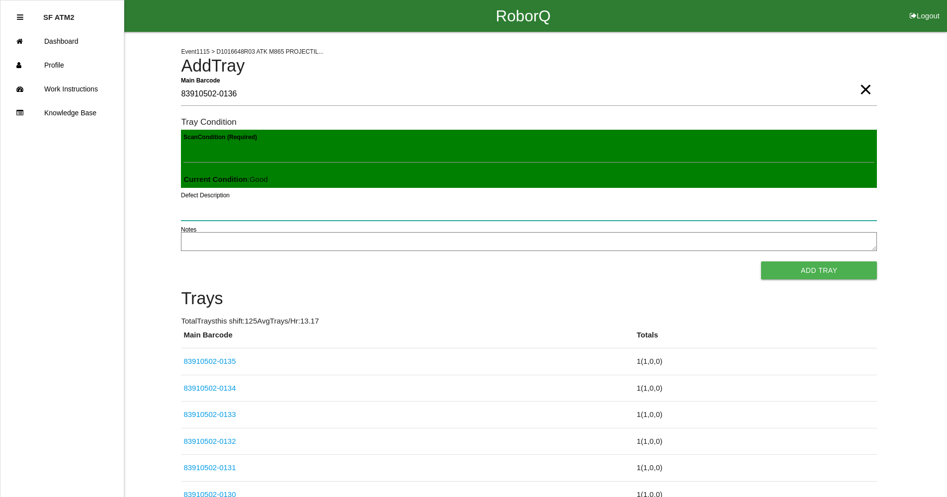
click at [761, 262] on button "Add Tray" at bounding box center [819, 271] width 116 height 18
